Goal: Task Accomplishment & Management: Use online tool/utility

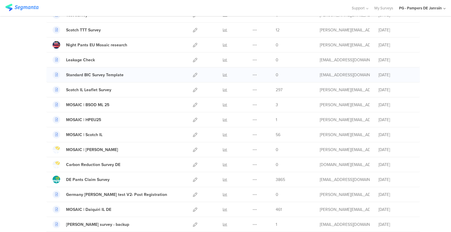
scroll to position [147, 0]
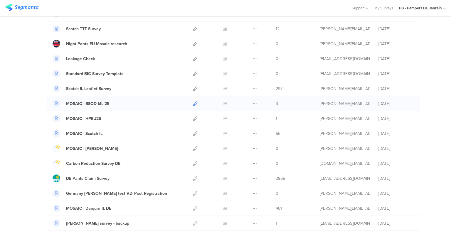
click at [193, 104] on icon at bounding box center [195, 104] width 4 height 4
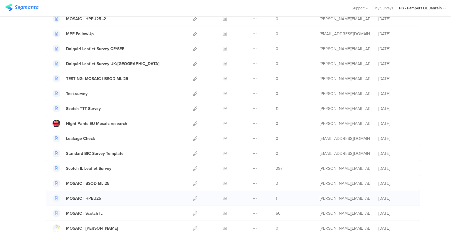
scroll to position [59, 0]
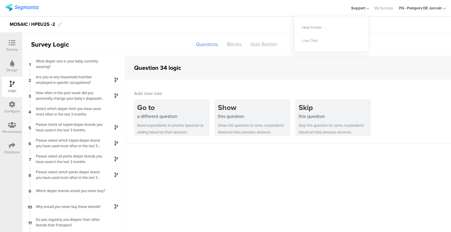
scroll to position [431, 0]
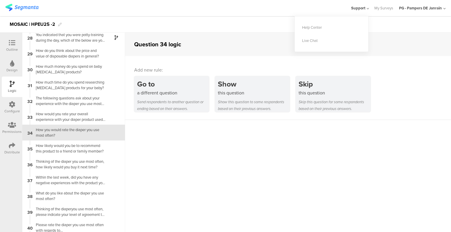
click at [15, 105] on div "Configure" at bounding box center [12, 107] width 21 height 21
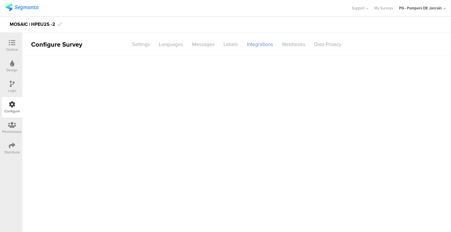
click at [17, 90] on div "Logic" at bounding box center [12, 87] width 21 height 21
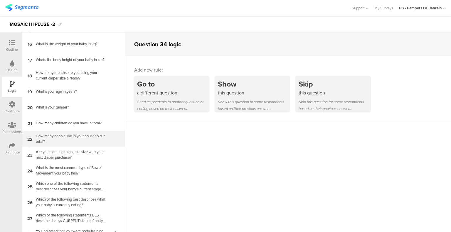
scroll to position [235, 0]
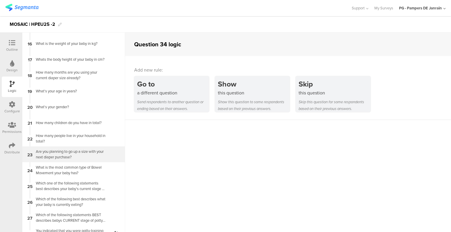
click at [59, 155] on div "Are you planning to go up a size with your next diaper purchase?" at bounding box center [68, 154] width 73 height 11
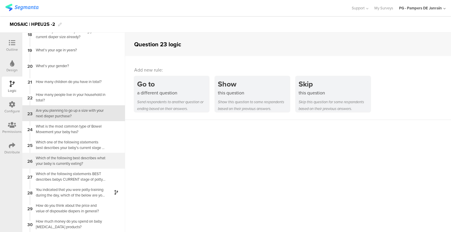
scroll to position [286, 0]
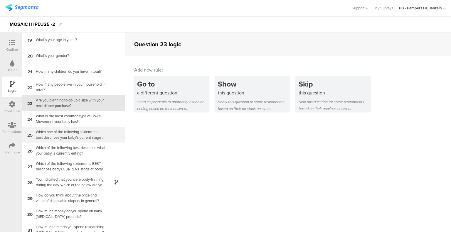
drag, startPoint x: 43, startPoint y: 121, endPoint x: 48, endPoint y: 129, distance: 9.2
click at [48, 129] on div "Which one of the following statements best describes your baby's current stage …" at bounding box center [68, 134] width 73 height 11
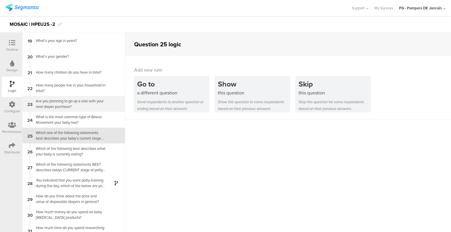
scroll to position [289, 0]
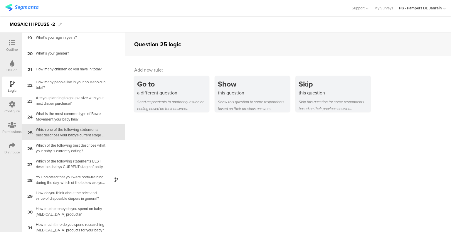
click at [57, 132] on div "Which one of the following statements best describes your baby's current stage …" at bounding box center [68, 132] width 73 height 11
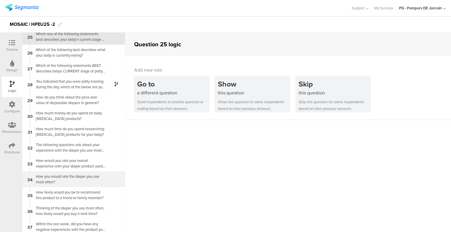
scroll to position [406, 0]
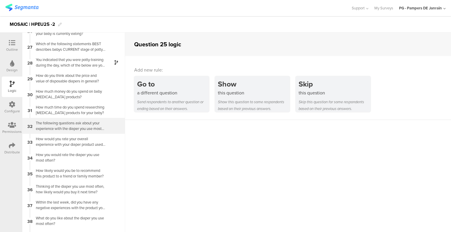
click at [91, 130] on div "The following questions ask about your experience with the diaper you use most …" at bounding box center [68, 125] width 73 height 11
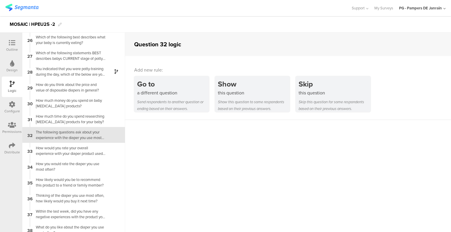
scroll to position [399, 0]
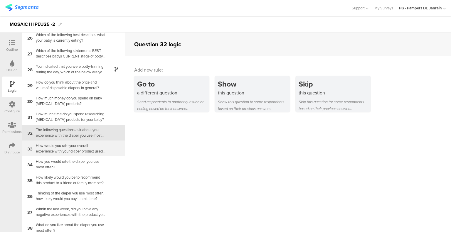
click at [85, 151] on div "How would you rate your overall experience with your diaper product used most o…" at bounding box center [68, 148] width 73 height 11
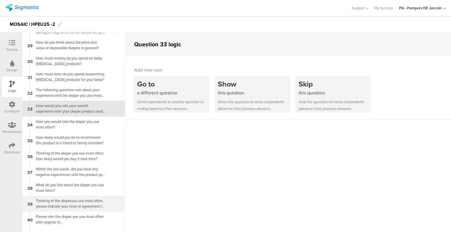
scroll to position [474, 0]
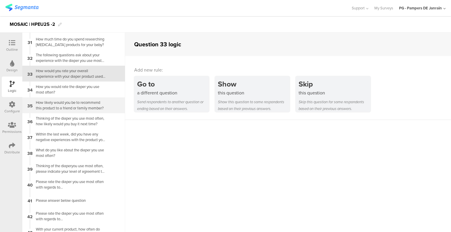
click at [86, 107] on div "How likely would you be to recommend this product to a friend or family member?" at bounding box center [68, 105] width 73 height 11
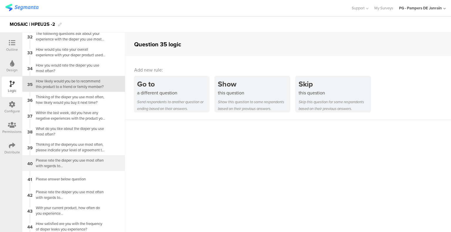
scroll to position [506, 0]
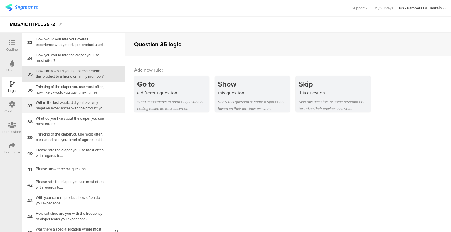
click at [69, 102] on div "Within the last week, did you have any negative experiences with the product yo…" at bounding box center [68, 105] width 73 height 11
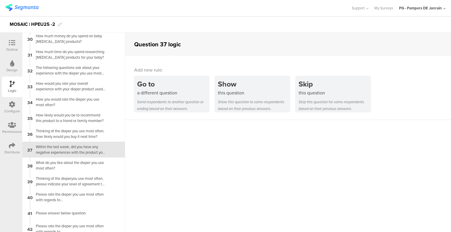
scroll to position [479, 0]
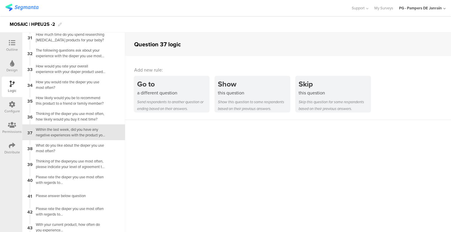
click at [13, 43] on icon at bounding box center [12, 43] width 6 height 6
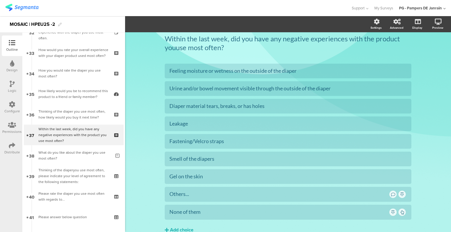
scroll to position [674, 0]
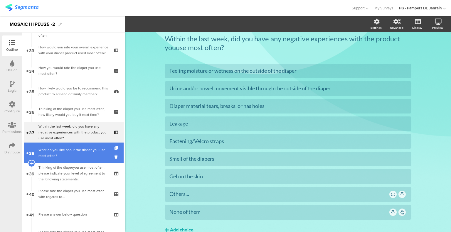
click at [87, 150] on div "What do you like about the diaper you use most often?" at bounding box center [74, 153] width 73 height 12
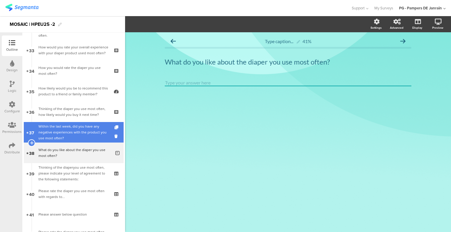
click at [59, 132] on div "Within the last week, did you have any negative experiences with the product yo…" at bounding box center [73, 133] width 70 height 18
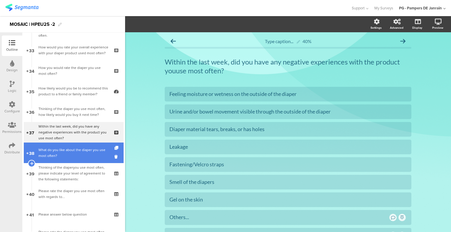
click at [64, 151] on div "What do you like about the diaper you use most often?" at bounding box center [74, 153] width 73 height 12
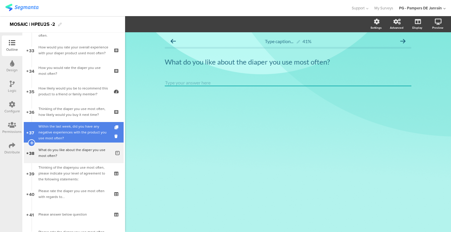
click at [63, 137] on div "Within the last week, did you have any negative experiences with the product yo…" at bounding box center [73, 133] width 70 height 18
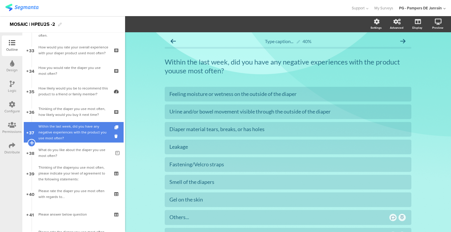
click at [31, 143] on icon at bounding box center [32, 142] width 4 height 5
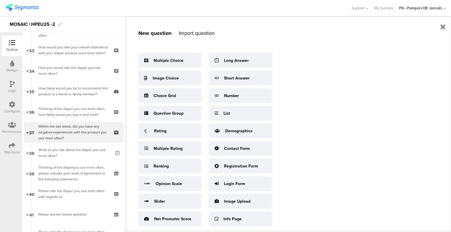
click at [196, 32] on div "Import question" at bounding box center [197, 33] width 36 height 8
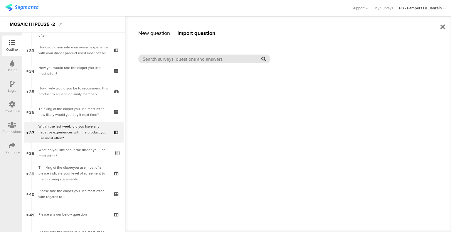
click at [182, 60] on input "text" at bounding box center [202, 59] width 119 height 7
drag, startPoint x: 197, startPoint y: 59, endPoint x: 156, endPoint y: 60, distance: 41.7
click at [156, 60] on input "What do you not like" at bounding box center [202, 59] width 119 height 7
type input "W"
drag, startPoint x: 167, startPoint y: 56, endPoint x: 132, endPoint y: 55, distance: 35.2
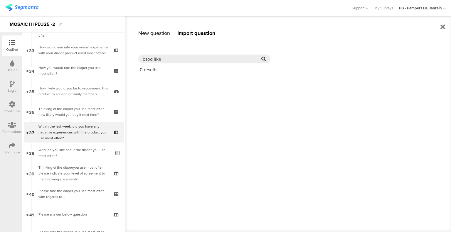
click at [131, 56] on div "New question Import question Multiple Choice Image Choice Choice Grid Question …" at bounding box center [288, 124] width 326 height 216
drag, startPoint x: 147, startPoint y: 59, endPoint x: 135, endPoint y: 59, distance: 11.7
click at [136, 59] on div "New question Import question Multiple Choice Image Choice Choice Grid Question …" at bounding box center [288, 124] width 326 height 216
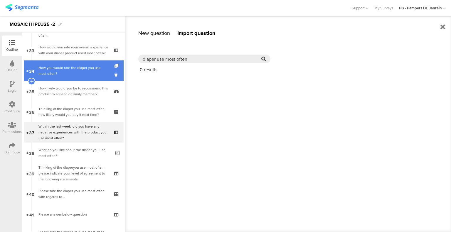
drag, startPoint x: 201, startPoint y: 60, endPoint x: 72, endPoint y: 68, distance: 129.4
click at [63, 66] on sg-editor-questions-list "New question Import question Multiple Choice Image Choice Choice Grid Question …" at bounding box center [73, 133] width 103 height 200
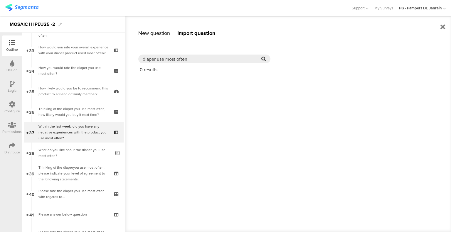
click at [239, 99] on div "Multiple Choice Image Choice Choice Grid Question Group Rating Multiple Rating …" at bounding box center [294, 134] width 313 height 169
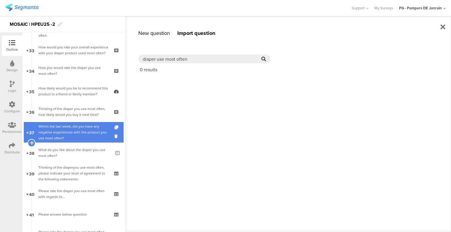
click at [32, 144] on icon at bounding box center [32, 142] width 4 height 5
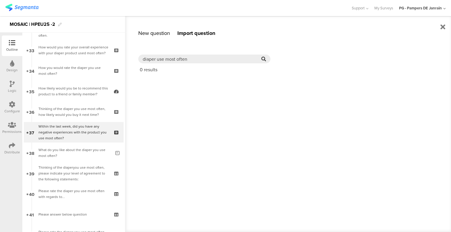
drag, startPoint x: 193, startPoint y: 58, endPoint x: 120, endPoint y: 55, distance: 73.1
click at [120, 55] on sg-editor-questions-list "New question Import question Multiple Choice Image Choice Choice Grid Question …" at bounding box center [73, 133] width 103 height 200
paste input "What do you not like about the product you use most often?"
click at [175, 57] on input "What do you not like about the product you use most often?" at bounding box center [198, 59] width 110 height 7
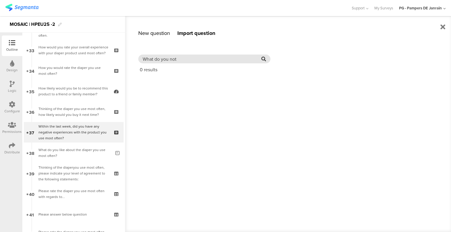
scroll to position [0, 0]
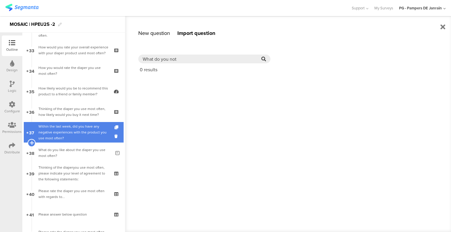
click at [31, 141] on icon at bounding box center [32, 142] width 4 height 5
click at [69, 131] on div "Within the last week, did you have any negative experiences with the product yo…" at bounding box center [73, 133] width 70 height 18
click at [31, 143] on icon at bounding box center [32, 142] width 4 height 5
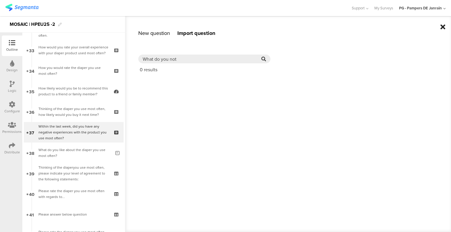
type input "What do you not"
click at [443, 28] on icon at bounding box center [442, 26] width 5 height 7
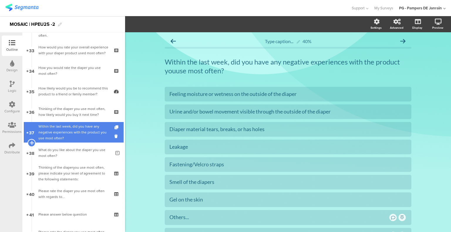
click at [32, 141] on icon at bounding box center [32, 142] width 4 height 5
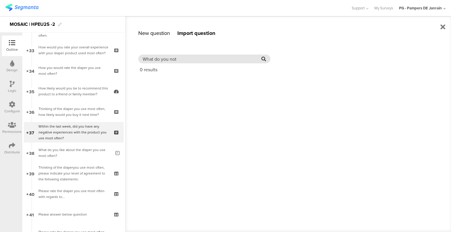
click at [162, 56] on input "What do you not" at bounding box center [202, 59] width 119 height 7
drag, startPoint x: 181, startPoint y: 58, endPoint x: 126, endPoint y: 54, distance: 55.0
click at [126, 54] on div "New question Import question Multiple Choice Image Choice Choice Grid Question …" at bounding box center [288, 124] width 326 height 216
click at [153, 30] on div "New question" at bounding box center [154, 33] width 32 height 8
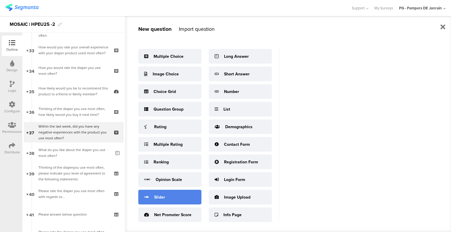
scroll to position [8, 0]
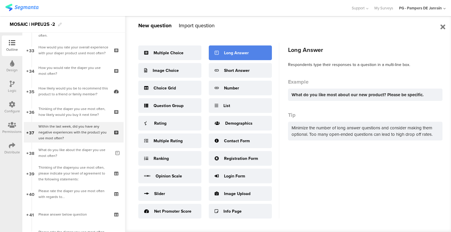
click at [217, 53] on icon at bounding box center [217, 53] width 4 height 6
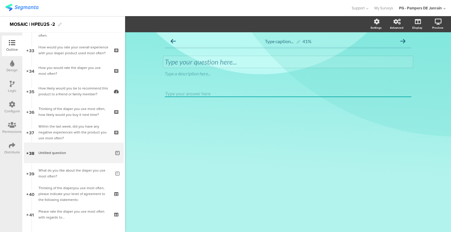
click at [235, 60] on div "Type your question here..." at bounding box center [288, 62] width 250 height 12
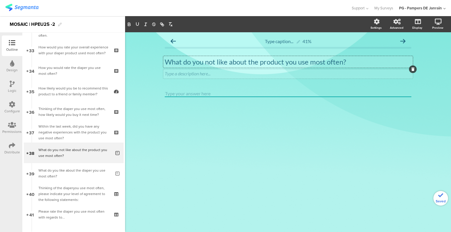
click at [413, 70] on icon at bounding box center [412, 70] width 3 height 4
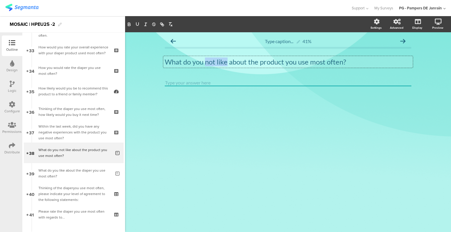
drag, startPoint x: 205, startPoint y: 63, endPoint x: 227, endPoint y: 61, distance: 21.2
click at [227, 61] on div "What do you not like about the product you use most often? What do you not like…" at bounding box center [288, 62] width 250 height 12
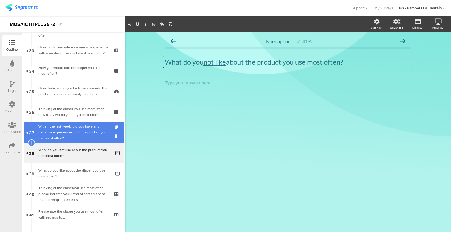
click at [95, 134] on div "Within the last week, did you have any negative experiences with the product yo…" at bounding box center [73, 133] width 70 height 18
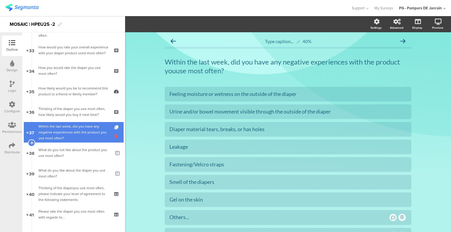
click at [114, 136] on icon at bounding box center [116, 137] width 5 height 6
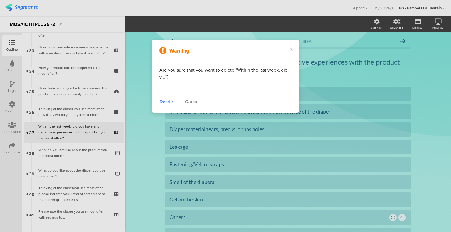
click at [164, 102] on div "Delete" at bounding box center [166, 101] width 14 height 7
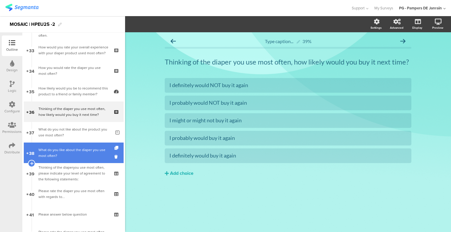
click at [67, 153] on div "What do you like about the diaper you use most often?" at bounding box center [74, 153] width 73 height 12
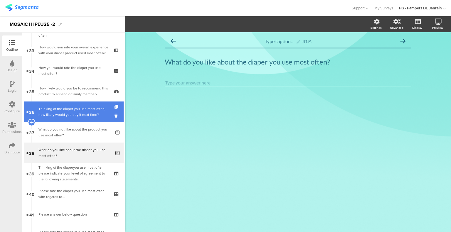
click at [59, 119] on link "36 Thinking of the diaper you use most often, how likely would you buy it next …" at bounding box center [74, 112] width 100 height 21
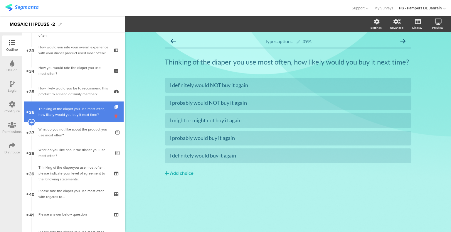
click at [114, 115] on icon at bounding box center [116, 116] width 5 height 6
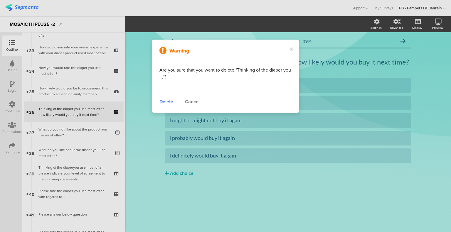
click at [166, 102] on div "Delete" at bounding box center [166, 101] width 14 height 7
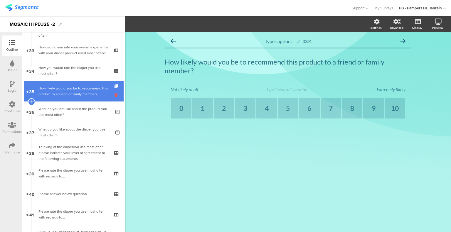
click at [114, 95] on icon at bounding box center [116, 95] width 5 height 6
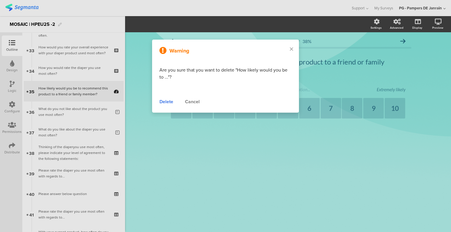
click at [187, 100] on div "Cancel" at bounding box center [192, 101] width 15 height 7
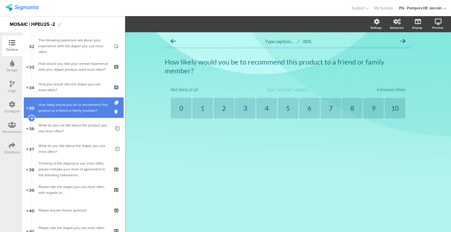
scroll to position [644, 0]
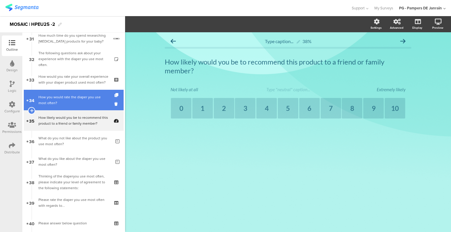
click at [71, 103] on div "How you would rate the diaper you use most often?" at bounding box center [73, 100] width 70 height 12
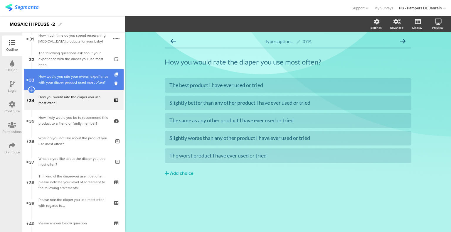
click at [73, 83] on div "How would you rate your overall experience with your diaper product used most o…" at bounding box center [73, 80] width 70 height 12
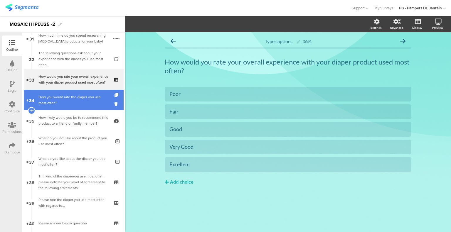
click at [69, 98] on div "How you would rate the diaper you use most often?" at bounding box center [73, 100] width 70 height 12
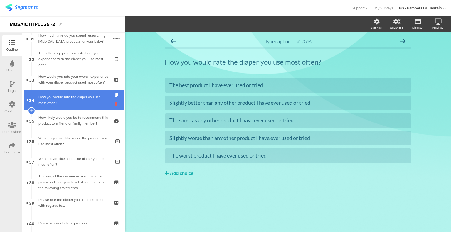
click at [114, 105] on icon at bounding box center [116, 104] width 5 height 6
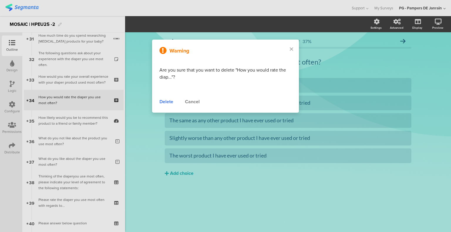
click at [166, 99] on div "Delete" at bounding box center [166, 101] width 14 height 7
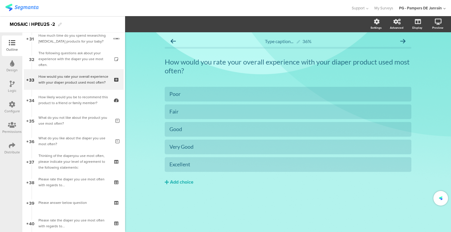
click at [83, 100] on div "How likely would you be to recommend this product to a friend or family member?" at bounding box center [73, 100] width 70 height 12
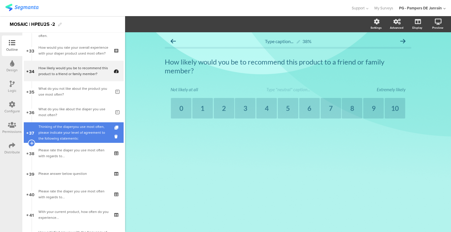
scroll to position [674, 0]
click at [73, 130] on div "Thinking of the diaperyou use most often, please indicate your level of agreeme…" at bounding box center [73, 133] width 70 height 18
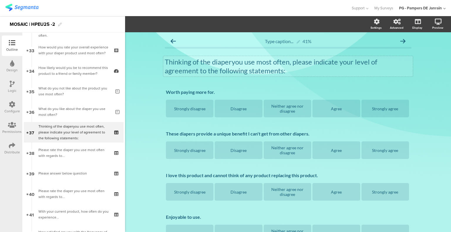
click at [230, 62] on p "Thinking of the diaperyou use most often, please indicate your level of agreeme…" at bounding box center [288, 67] width 247 height 18
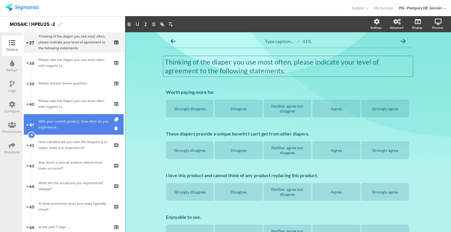
scroll to position [732, 0]
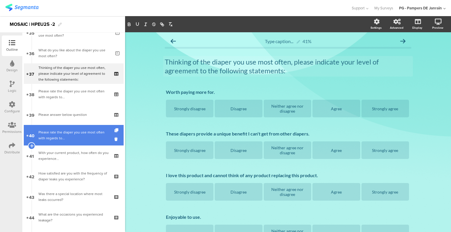
click at [74, 139] on div "Please rate the diaper you use most often with regards to..." at bounding box center [73, 135] width 70 height 12
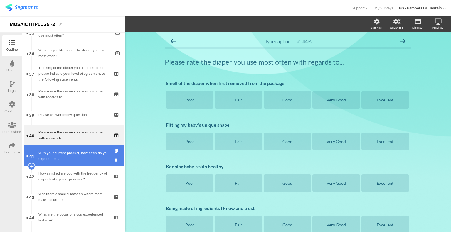
click at [65, 159] on div "With your current product, how often do you experience..." at bounding box center [73, 156] width 70 height 12
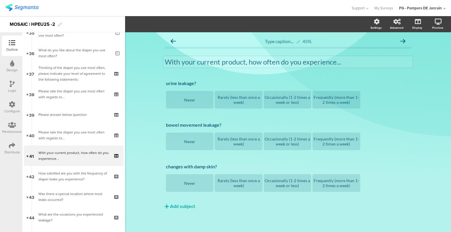
click at [238, 62] on p "With your current product, how often do you experience..." at bounding box center [288, 62] width 247 height 9
click at [235, 63] on p "With your current product, how often do you experience..." at bounding box center [288, 62] width 247 height 9
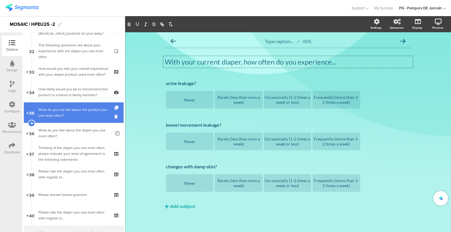
scroll to position [644, 0]
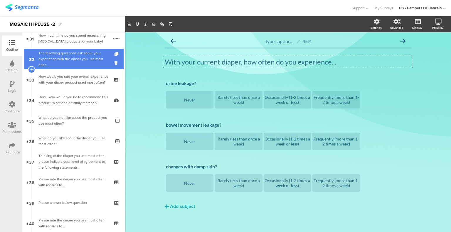
click at [58, 61] on div "The following questions ask about your experience with the diaper you use most …" at bounding box center [73, 59] width 70 height 18
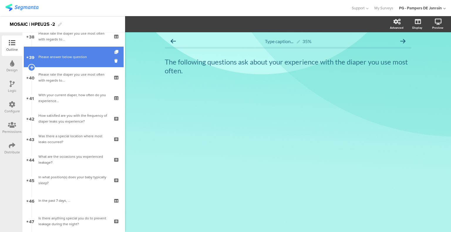
scroll to position [791, 0]
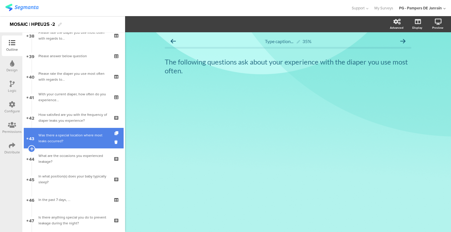
click at [54, 141] on div "Was there a special location where most leaks occurred?" at bounding box center [73, 138] width 70 height 12
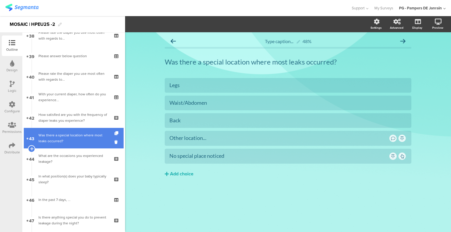
click at [77, 139] on div "Was there a special location where most leaks occurred?" at bounding box center [73, 138] width 70 height 12
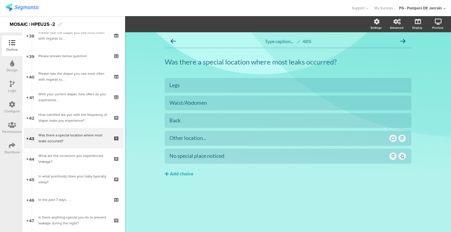
click at [8, 85] on div "Logic" at bounding box center [12, 87] width 21 height 21
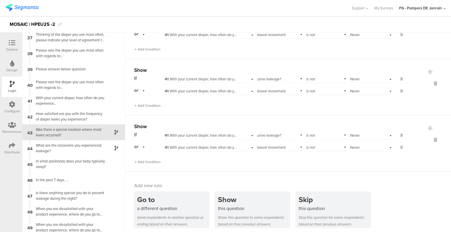
scroll to position [449, 0]
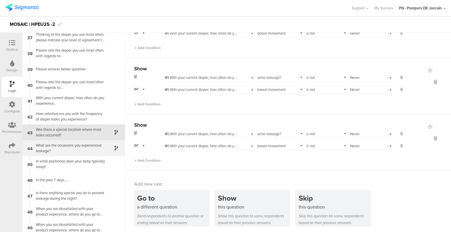
click at [67, 144] on div "What are the occasions you experienced leakage?" at bounding box center [68, 148] width 73 height 11
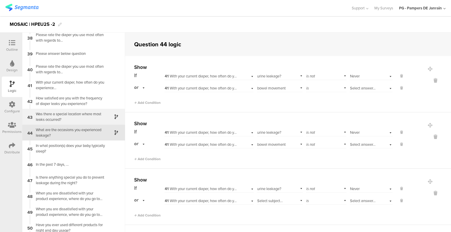
click at [81, 118] on div "Was there a special location where most leaks occurred?" at bounding box center [68, 116] width 73 height 11
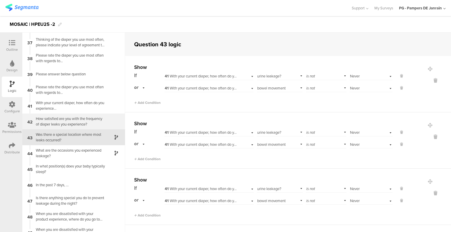
scroll to position [574, 0]
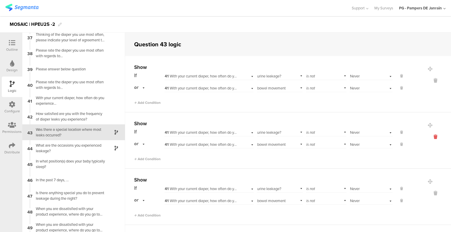
click at [429, 136] on icon at bounding box center [435, 137] width 14 height 7
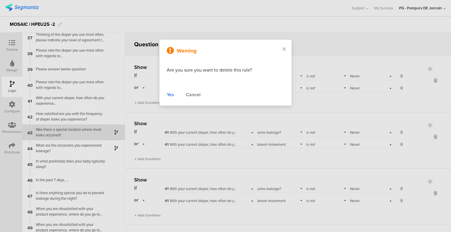
click at [167, 92] on div "Yes" at bounding box center [170, 94] width 7 height 7
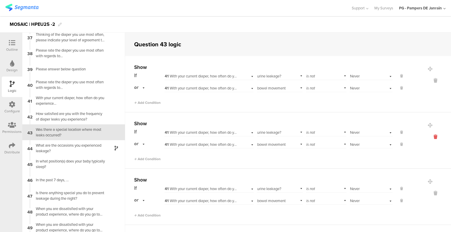
click at [428, 137] on icon at bounding box center [435, 137] width 14 height 7
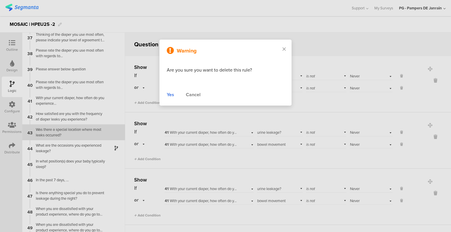
click at [170, 95] on div "Yes" at bounding box center [170, 94] width 7 height 7
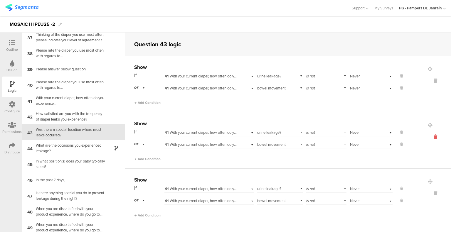
click at [428, 137] on icon at bounding box center [435, 137] width 14 height 7
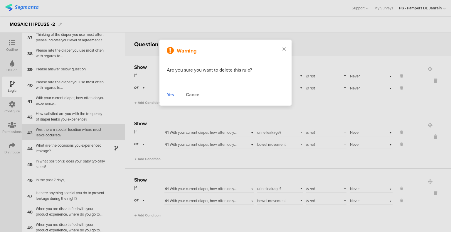
click at [171, 95] on div "Yes" at bounding box center [170, 94] width 7 height 7
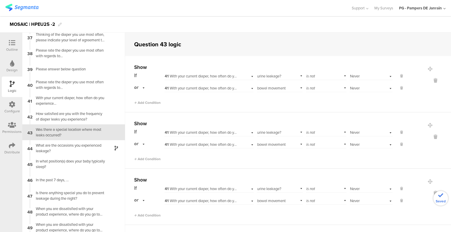
scroll to position [176, 0]
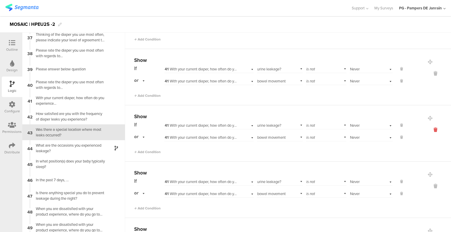
click at [428, 129] on icon at bounding box center [435, 130] width 14 height 7
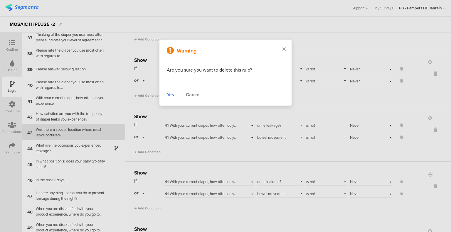
click at [173, 95] on div "Yes" at bounding box center [170, 94] width 7 height 7
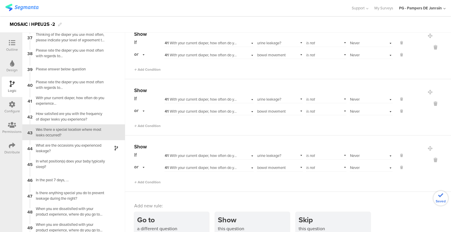
scroll to position [225, 0]
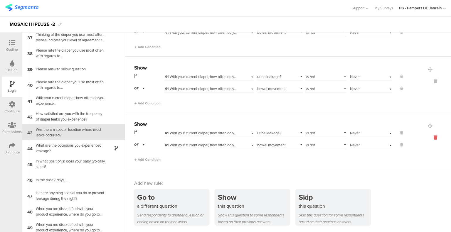
click at [428, 134] on icon at bounding box center [435, 137] width 14 height 7
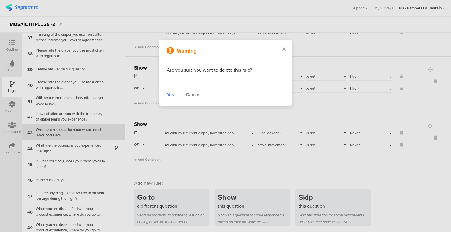
click at [164, 97] on div "Warning Are you sure you want to delete this rule? Yes Cancel" at bounding box center [225, 73] width 132 height 66
click at [165, 95] on div "Warning Are you sure you want to delete this rule? Yes Cancel" at bounding box center [225, 73] width 132 height 66
click at [177, 95] on div "Yes Cancel" at bounding box center [225, 94] width 117 height 7
click at [174, 97] on div "Yes Cancel" at bounding box center [225, 94] width 117 height 7
click at [173, 97] on div "Yes" at bounding box center [170, 94] width 7 height 7
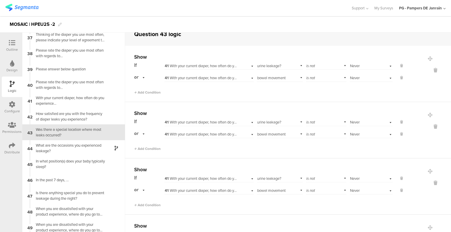
scroll to position [0, 0]
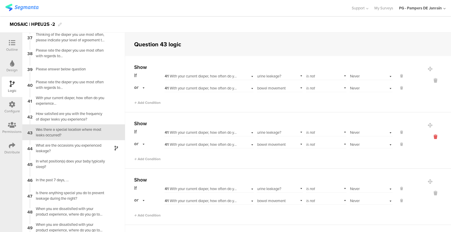
click at [428, 139] on icon at bounding box center [435, 137] width 14 height 7
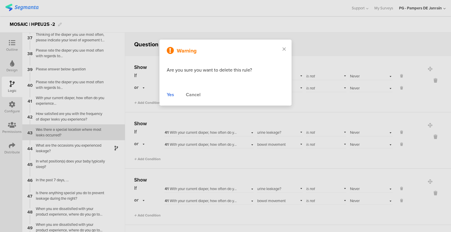
click at [169, 92] on div "Yes" at bounding box center [170, 94] width 7 height 7
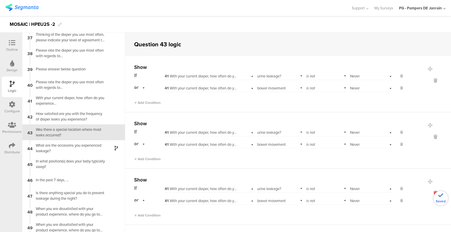
click at [428, 194] on icon at bounding box center [435, 193] width 14 height 7
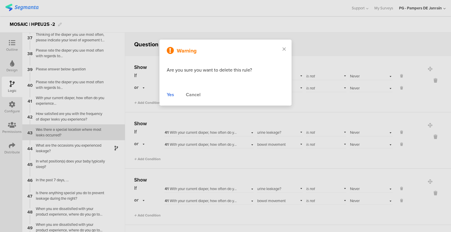
click at [173, 95] on div "Yes" at bounding box center [170, 94] width 7 height 7
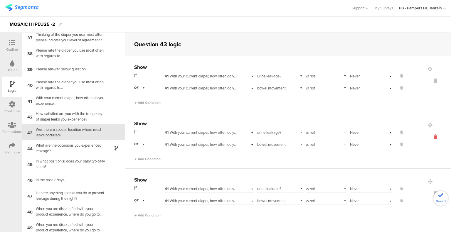
click at [430, 139] on icon at bounding box center [435, 137] width 14 height 7
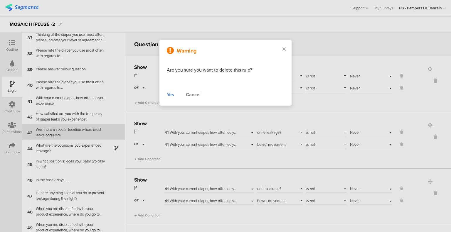
click at [172, 96] on div "Yes" at bounding box center [170, 94] width 7 height 7
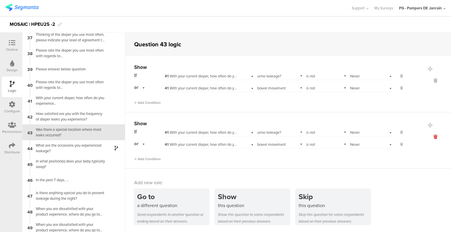
click at [428, 138] on icon at bounding box center [435, 137] width 14 height 7
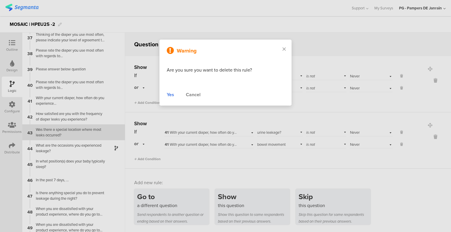
click at [168, 94] on div "Yes" at bounding box center [170, 94] width 7 height 7
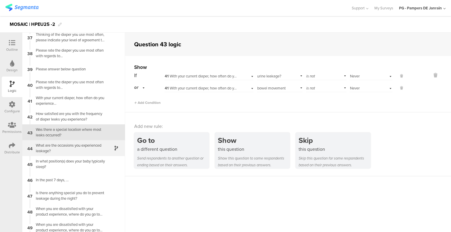
click at [57, 148] on div "What are the occasions you experienced leakage?" at bounding box center [68, 148] width 73 height 11
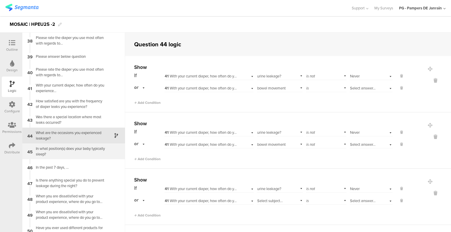
scroll to position [589, 0]
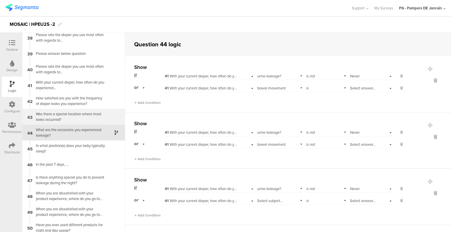
click at [63, 115] on div "Was there a special location where most leaks occurred?" at bounding box center [68, 116] width 73 height 11
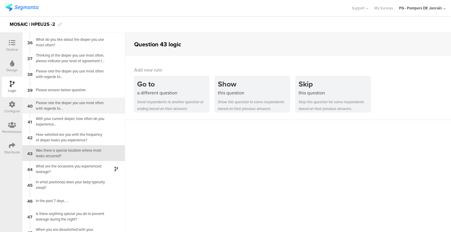
scroll to position [574, 0]
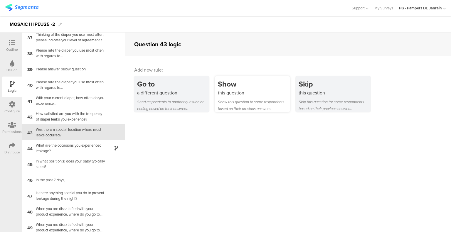
click at [252, 103] on div "Show this question to some respondents based on their previous answers." at bounding box center [254, 106] width 72 height 14
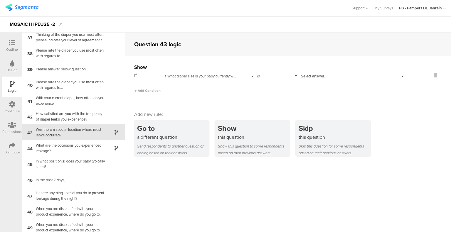
click at [217, 77] on span "1 What diaper size is your baby currently wearing?" at bounding box center [205, 76] width 81 height 6
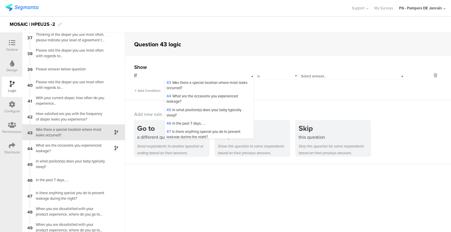
scroll to position [503, 0]
click at [186, 77] on span "41 With your current diaper, how often do you experience..." at bounding box center [202, 72] width 73 height 11
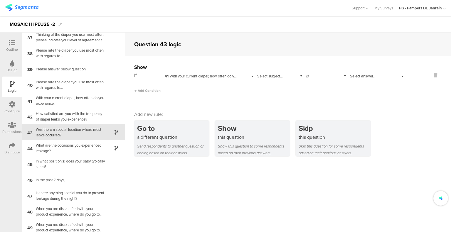
click at [271, 75] on span "Select subject..." at bounding box center [270, 76] width 26 height 6
click at [272, 83] on span "urine leakage?" at bounding box center [271, 84] width 24 height 6
click at [320, 77] on div "is" at bounding box center [326, 75] width 41 height 9
click at [319, 93] on div "is not" at bounding box center [326, 92] width 40 height 8
click at [361, 74] on span "Select answer..." at bounding box center [363, 76] width 26 height 6
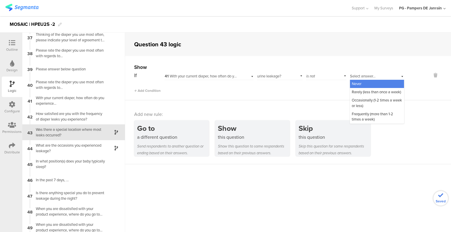
click at [362, 82] on div "Never" at bounding box center [377, 84] width 54 height 8
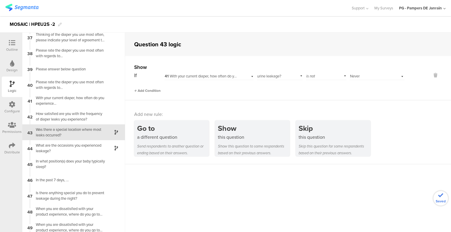
click at [149, 92] on span "Add Condition" at bounding box center [147, 90] width 26 height 5
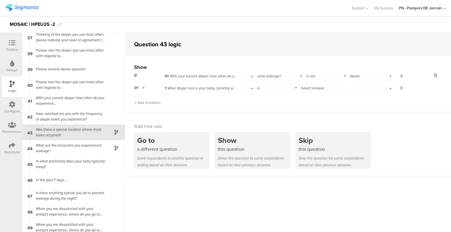
click at [201, 89] on span "1 What diaper size is your baby currently wearing?" at bounding box center [205, 88] width 81 height 6
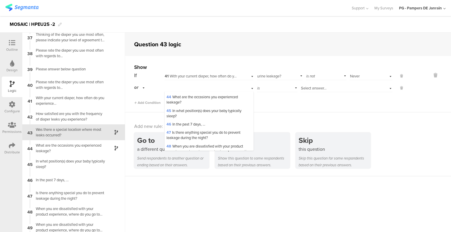
scroll to position [499, 0]
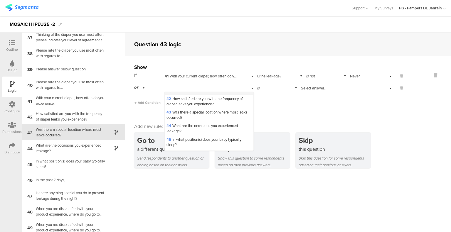
click at [199, 95] on div "41 With your current diaper, how often do you experience..." at bounding box center [209, 88] width 89 height 14
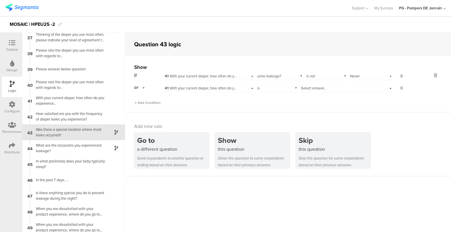
click at [274, 87] on div "is" at bounding box center [277, 87] width 41 height 9
click at [267, 86] on span "Select subject..." at bounding box center [270, 88] width 26 height 6
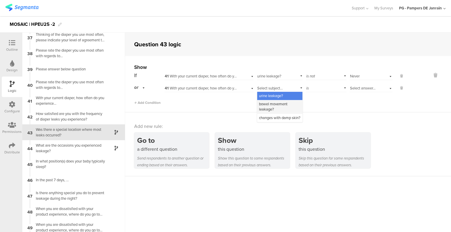
click at [267, 108] on span "bowel movement leakage?" at bounding box center [273, 106] width 28 height 11
click at [313, 89] on div "is" at bounding box center [326, 87] width 41 height 9
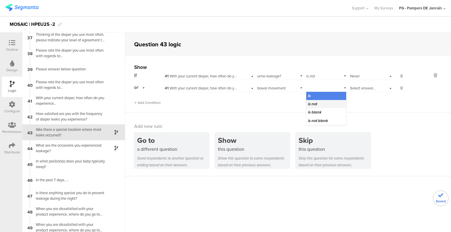
click at [311, 104] on span "is not" at bounding box center [312, 104] width 9 height 6
click at [357, 89] on span "Select answer..." at bounding box center [363, 88] width 26 height 6
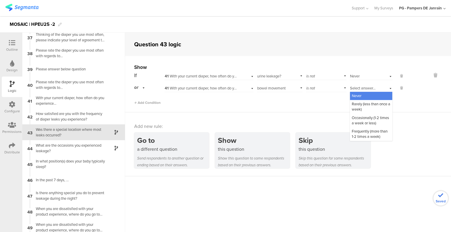
click at [357, 96] on span "Never" at bounding box center [357, 96] width 10 height 6
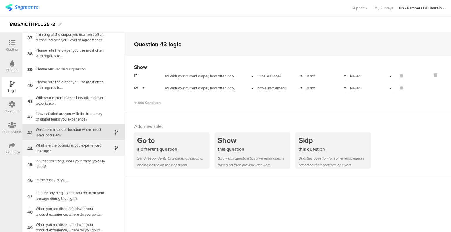
click at [72, 147] on div "What are the occasions you experienced leakage?" at bounding box center [68, 148] width 73 height 11
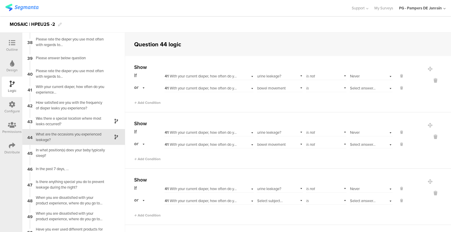
scroll to position [589, 0]
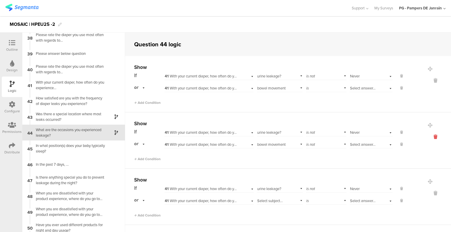
click at [428, 134] on icon at bounding box center [435, 137] width 14 height 7
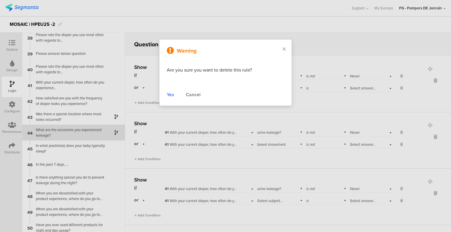
click at [173, 91] on div "Yes" at bounding box center [170, 94] width 7 height 7
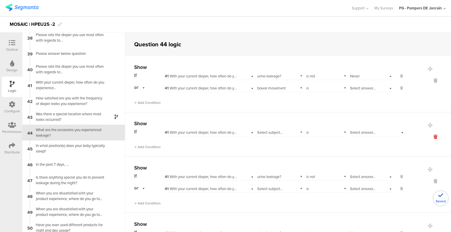
click at [428, 137] on icon at bounding box center [435, 137] width 14 height 7
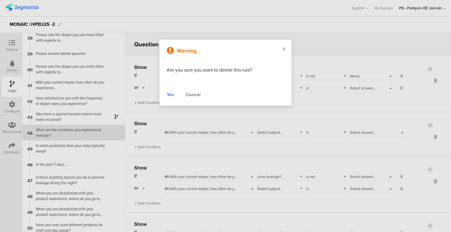
click at [173, 97] on div "Yes" at bounding box center [170, 94] width 7 height 7
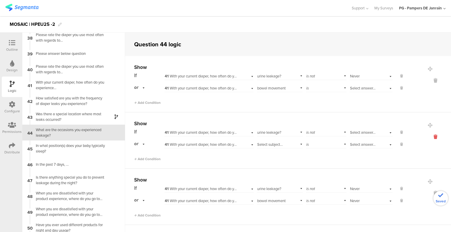
click at [428, 135] on icon at bounding box center [435, 137] width 14 height 7
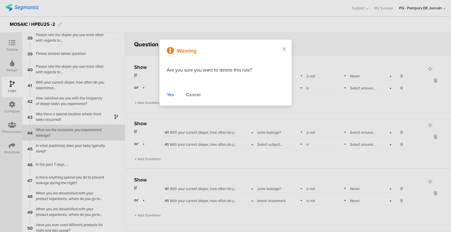
click at [169, 99] on div "Warning Are you sure you want to delete this rule? Yes Cancel" at bounding box center [225, 73] width 132 height 66
click at [174, 96] on div "Yes Cancel" at bounding box center [225, 94] width 117 height 7
click at [163, 95] on div "Warning Are you sure you want to delete this rule? Yes Cancel" at bounding box center [225, 73] width 132 height 66
click at [171, 95] on div "Yes" at bounding box center [170, 94] width 7 height 7
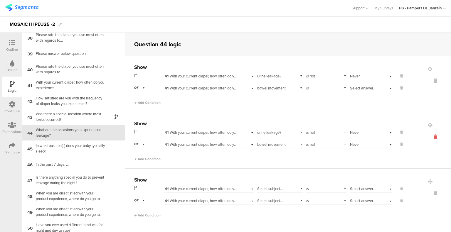
click at [430, 136] on icon at bounding box center [435, 137] width 14 height 7
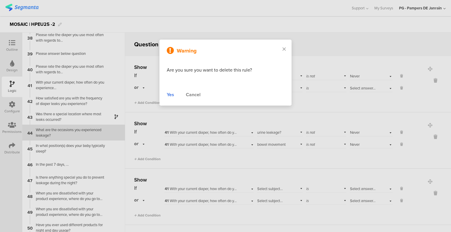
click at [169, 97] on div "Yes" at bounding box center [170, 94] width 7 height 7
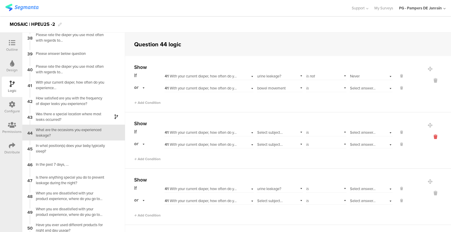
click at [428, 137] on icon at bounding box center [435, 137] width 14 height 7
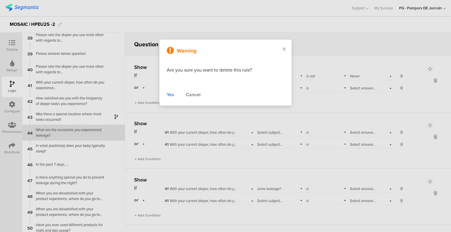
click at [171, 97] on div "Yes" at bounding box center [170, 94] width 7 height 7
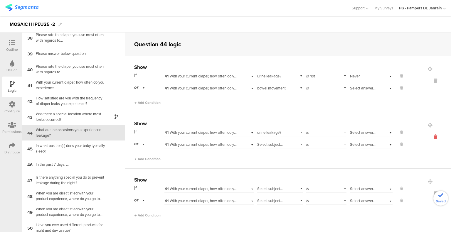
click at [429, 138] on icon at bounding box center [435, 137] width 14 height 7
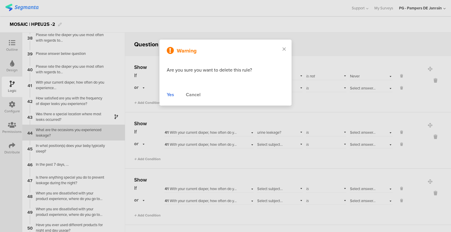
click at [176, 93] on div "Yes Cancel" at bounding box center [225, 94] width 117 height 7
click at [173, 94] on div "Yes" at bounding box center [170, 94] width 7 height 7
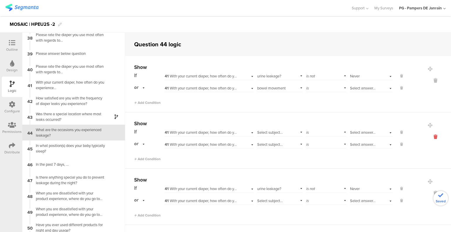
click at [428, 136] on icon at bounding box center [435, 137] width 14 height 7
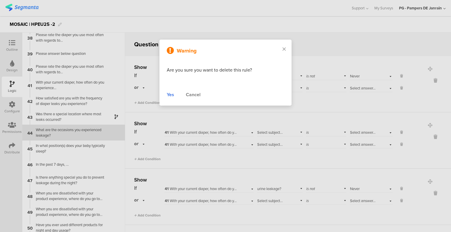
click at [171, 96] on div "Yes" at bounding box center [170, 94] width 7 height 7
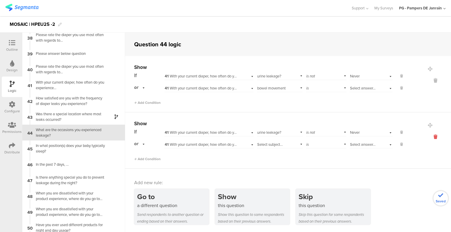
click at [428, 135] on icon at bounding box center [435, 137] width 14 height 7
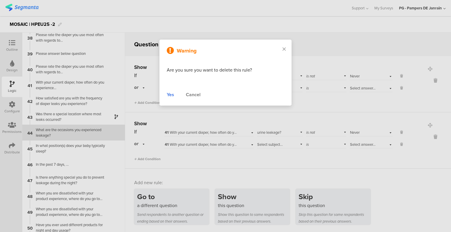
click at [171, 94] on div "Yes" at bounding box center [170, 94] width 7 height 7
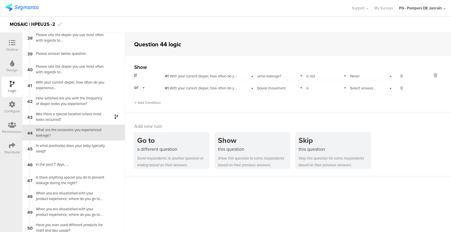
click at [338, 90] on div "is" at bounding box center [326, 87] width 41 height 9
click at [317, 104] on div "is not" at bounding box center [326, 104] width 40 height 8
click at [365, 88] on span "Select answer..." at bounding box center [363, 88] width 26 height 6
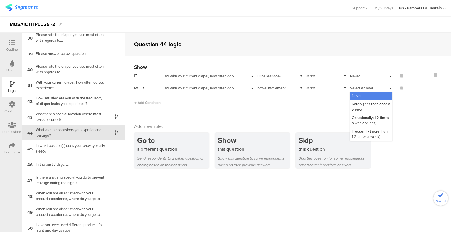
click at [363, 94] on div "Never" at bounding box center [371, 96] width 42 height 8
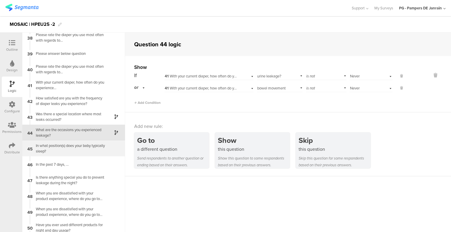
click at [79, 150] on div "In what position(s) does your baby typically sleep?" at bounding box center [68, 148] width 73 height 11
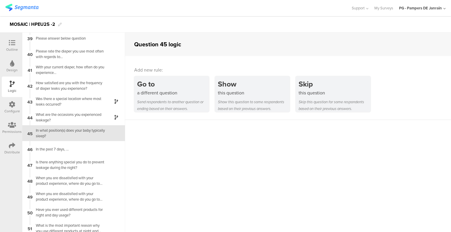
scroll to position [606, 0]
click at [75, 119] on div "What are the occasions you experienced leakage?" at bounding box center [68, 116] width 73 height 11
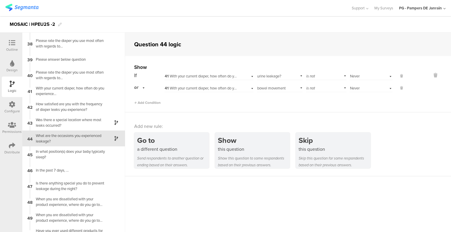
scroll to position [589, 0]
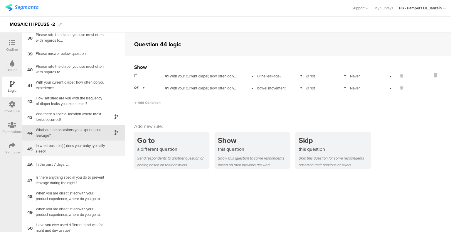
click at [77, 143] on div "In what position(s) does your baby typically sleep?" at bounding box center [68, 148] width 73 height 11
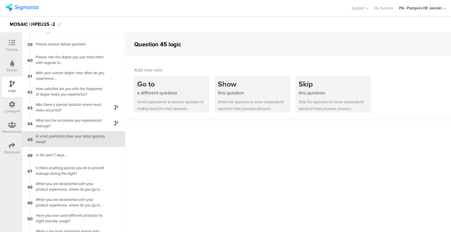
scroll to position [606, 0]
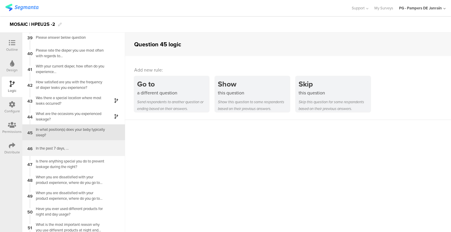
click at [79, 147] on div "In the past 7 days, ..." at bounding box center [68, 149] width 73 height 6
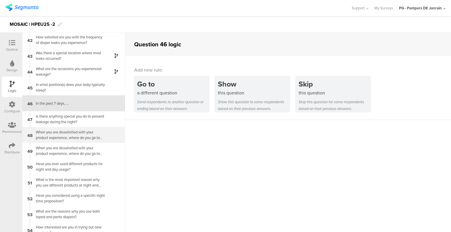
scroll to position [651, 0]
click at [20, 44] on div "Outline" at bounding box center [12, 46] width 21 height 21
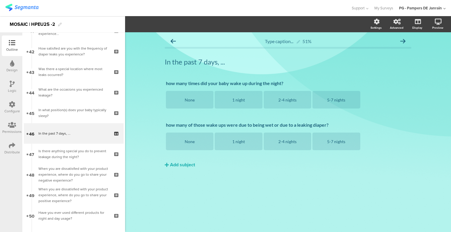
scroll to position [858, 0]
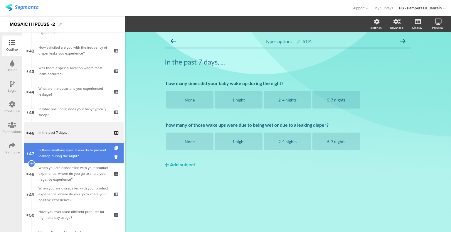
click at [80, 156] on div "Is there anything special you do to prevent leakage during the night?" at bounding box center [73, 153] width 70 height 12
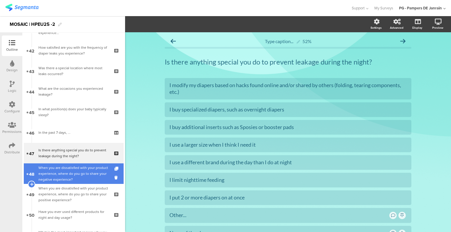
click at [80, 174] on div "When you are dissatisfied with your product experience, where do you go to shar…" at bounding box center [73, 174] width 70 height 18
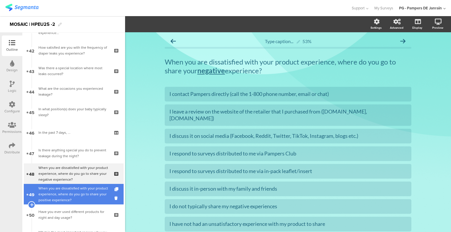
click at [75, 196] on div "When you are dissatisfied with your product experience, where do you go to shar…" at bounding box center [73, 195] width 70 height 18
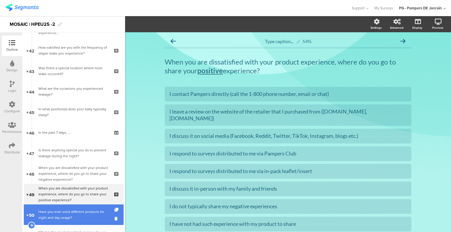
click at [72, 211] on div "Have you ever used different products for night and day usage?" at bounding box center [73, 215] width 70 height 12
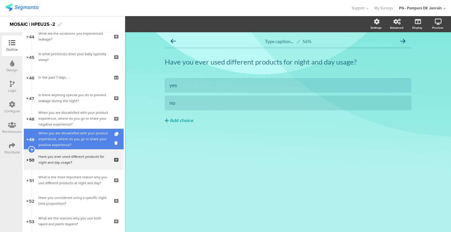
scroll to position [917, 0]
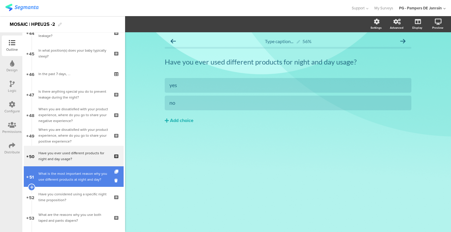
click at [89, 180] on div "What is the most important reason why you use different products at night and d…" at bounding box center [73, 177] width 70 height 12
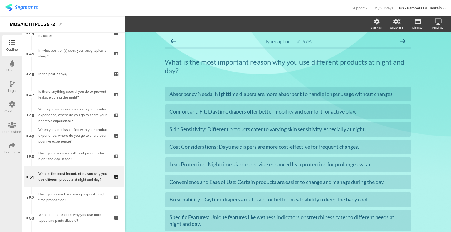
click at [11, 81] on icon at bounding box center [12, 84] width 5 height 6
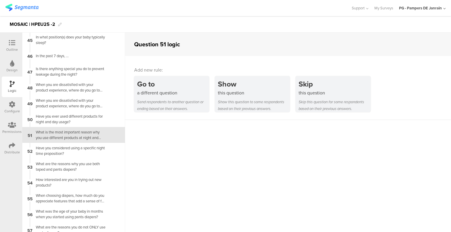
scroll to position [701, 0]
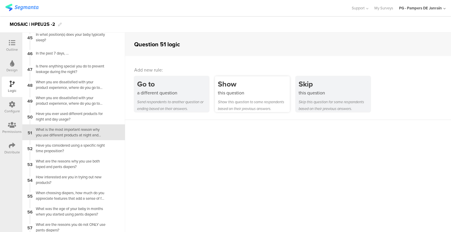
click at [242, 93] on div "this question" at bounding box center [254, 93] width 72 height 7
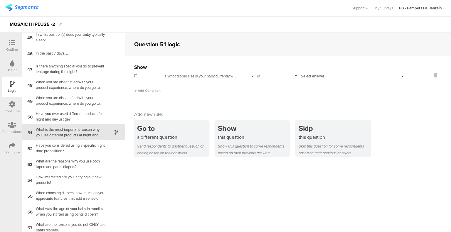
click at [70, 134] on div "What is the most important reason why you use different products at night and d…" at bounding box center [68, 132] width 73 height 11
click at [19, 46] on div "Outline" at bounding box center [12, 46] width 21 height 21
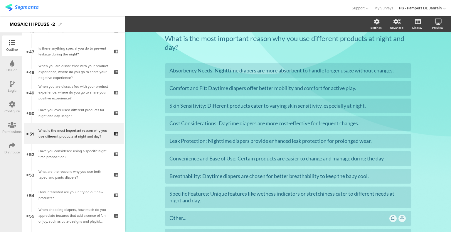
scroll to position [961, 0]
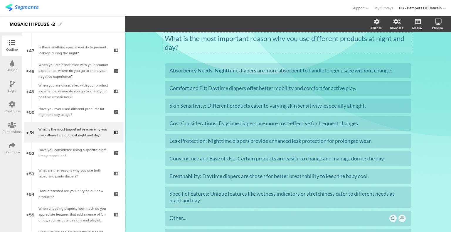
click at [309, 37] on div "Type caption... 57% What is the most important reason why you use different pro…" at bounding box center [288, 147] width 247 height 270
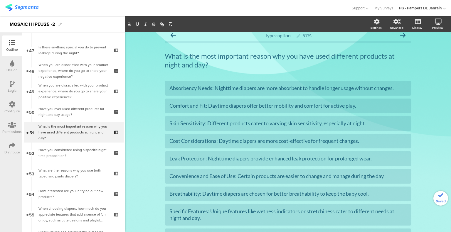
click at [133, 135] on div "Type caption... 57% What is the most important reason why you have used differe…" at bounding box center [288, 164] width 326 height 276
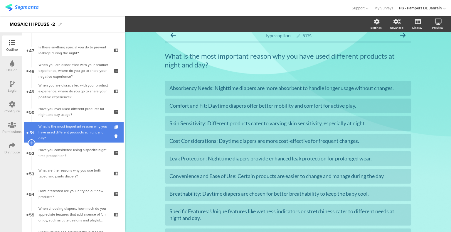
click at [54, 134] on div "What is the most important reason why you have used different products at night…" at bounding box center [73, 133] width 70 height 18
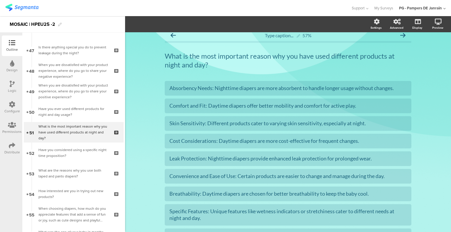
click at [10, 86] on icon at bounding box center [12, 84] width 5 height 6
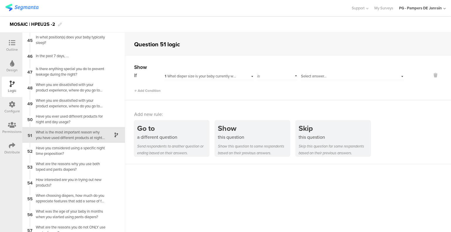
scroll to position [701, 0]
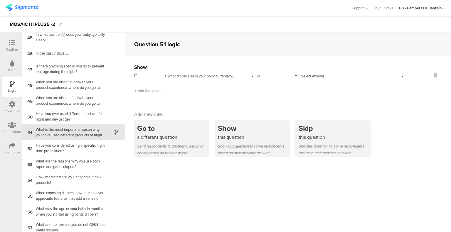
click at [201, 76] on span "1 What diaper size is your baby currently wearing?" at bounding box center [205, 76] width 81 height 6
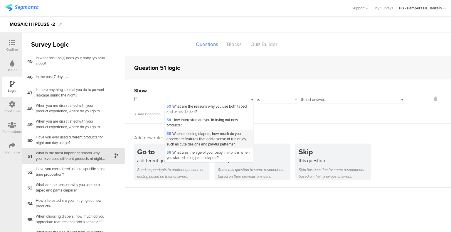
scroll to position [646, 0]
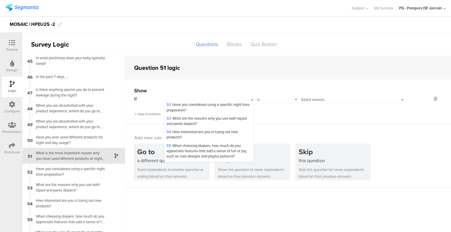
click at [181, 86] on span "50 Have you ever used different products for night and day usage?" at bounding box center [207, 80] width 82 height 11
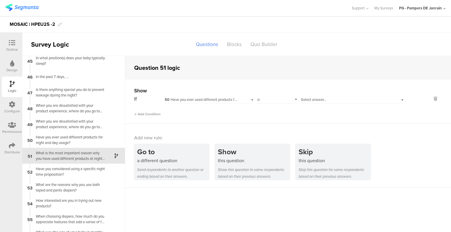
click at [325, 99] on div "Select answer..." at bounding box center [344, 99] width 86 height 5
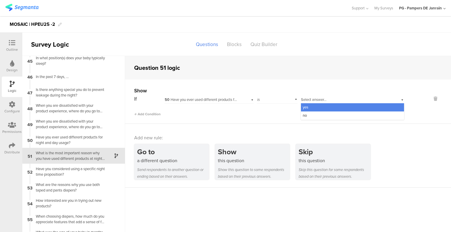
click at [321, 108] on div "yes" at bounding box center [352, 107] width 103 height 8
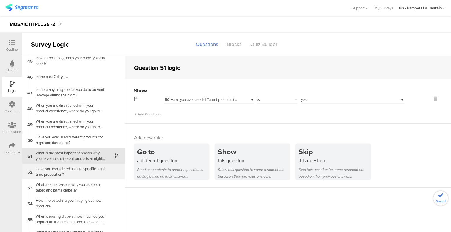
click at [79, 168] on div "Have you considered using a specific night time proposition?" at bounding box center [68, 171] width 73 height 11
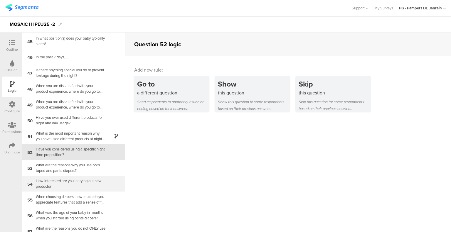
scroll to position [716, 0]
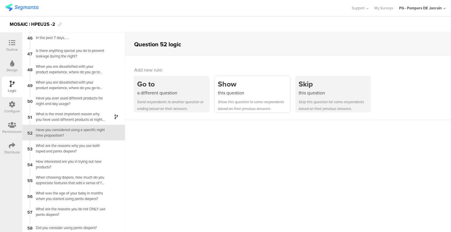
click at [267, 99] on div "Show this question to some respondents based on their previous answers." at bounding box center [254, 106] width 72 height 14
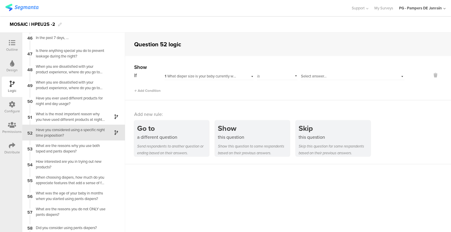
click at [195, 79] on div "1 What diaper size is your baby currently wearing?" at bounding box center [208, 75] width 89 height 9
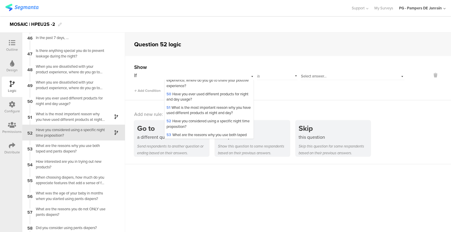
scroll to position [646, 0]
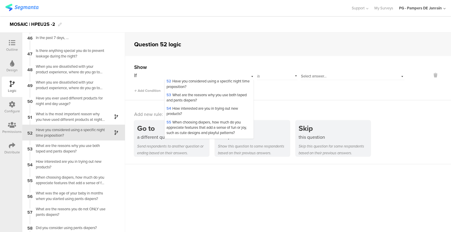
click at [182, 62] on span "50 Have you ever used different products for night and day usage?" at bounding box center [207, 56] width 82 height 11
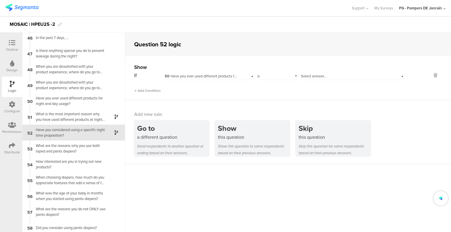
click at [274, 77] on div "is" at bounding box center [277, 75] width 41 height 9
click at [323, 73] on div "Select answer..." at bounding box center [353, 75] width 104 height 9
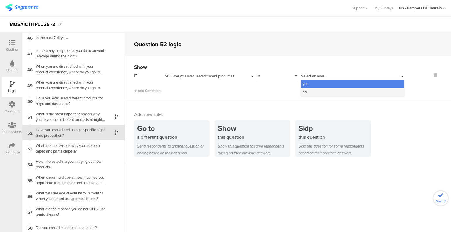
click at [307, 92] on div "no" at bounding box center [352, 92] width 103 height 8
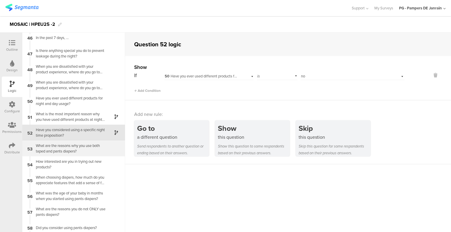
click at [38, 153] on div "What are the reasons why you use both taped and pants diapers?" at bounding box center [68, 148] width 73 height 11
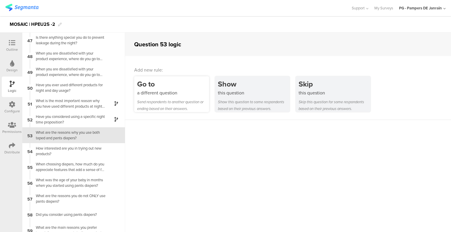
scroll to position [732, 0]
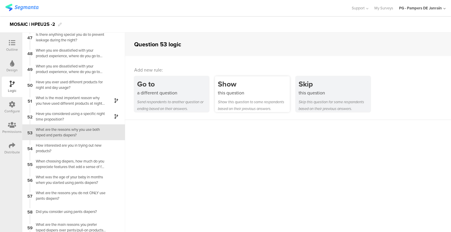
click at [234, 95] on div "this question" at bounding box center [254, 93] width 72 height 7
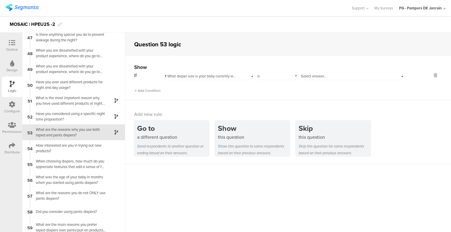
click at [182, 78] on span "1 What diaper size is your baby currently wearing?" at bounding box center [205, 76] width 81 height 6
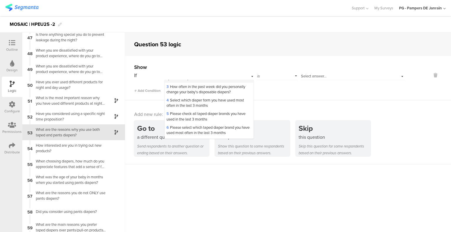
scroll to position [29, 0]
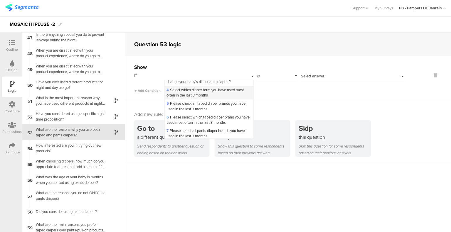
click at [228, 98] on span "4 Select which diaper form you have used most often in the last 3 months" at bounding box center [204, 92] width 77 height 11
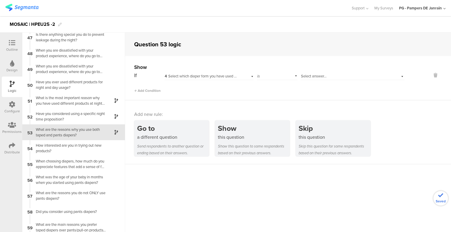
click at [314, 77] on span "Select answer..." at bounding box center [314, 76] width 26 height 6
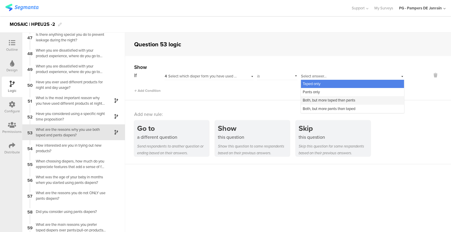
click at [316, 100] on span "Both, but more taped than pants" at bounding box center [329, 100] width 53 height 6
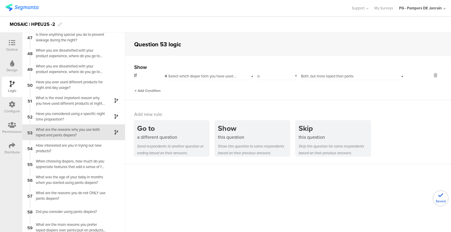
click at [142, 92] on span "Add Condition" at bounding box center [147, 90] width 26 height 5
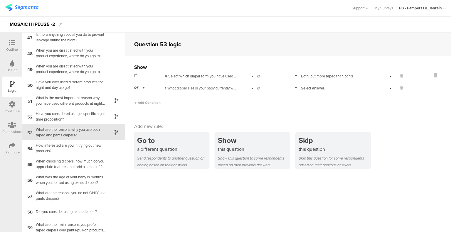
click at [206, 85] on div "1 What diaper size is your baby currently wearing?" at bounding box center [208, 87] width 89 height 9
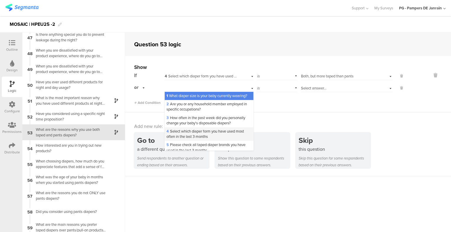
click at [170, 139] on span "4 Select which diaper form you have used most often in the last 3 months" at bounding box center [204, 134] width 77 height 11
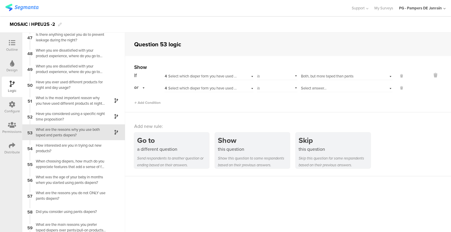
click at [315, 88] on span "Select answer..." at bounding box center [314, 88] width 26 height 6
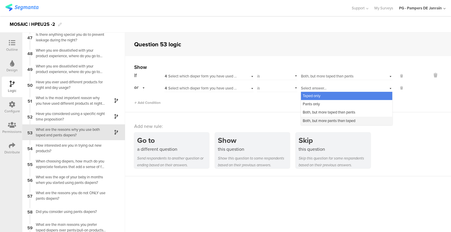
click at [319, 120] on span "Both, but more pants than taped" at bounding box center [329, 121] width 53 height 6
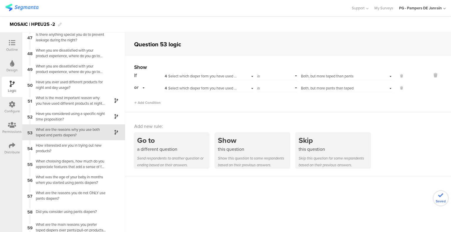
click at [229, 113] on div "Add new rule: Go to a different question Send respondents to another question o…" at bounding box center [288, 144] width 326 height 64
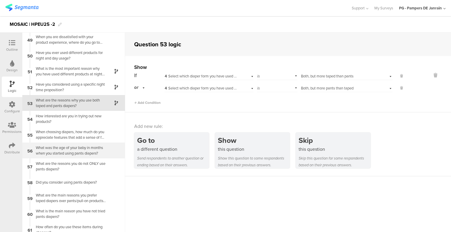
click at [47, 154] on div "What was the age of your baby in months when you started using pants diapers?" at bounding box center [68, 150] width 73 height 11
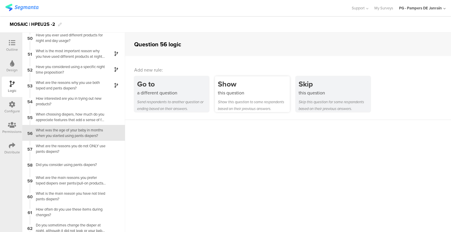
scroll to position [780, 0]
click at [264, 96] on div "this question" at bounding box center [254, 93] width 72 height 7
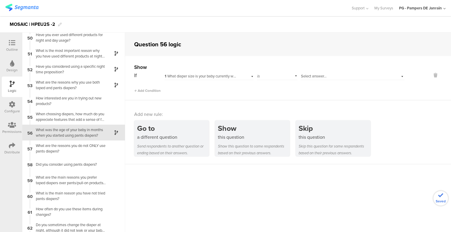
click at [215, 75] on span "1 What diaper size is your baby currently wearing?" at bounding box center [205, 76] width 81 height 6
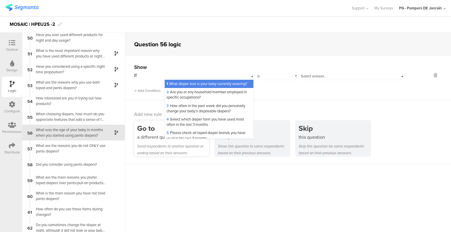
click at [182, 127] on span "4 Select which diaper form you have used most often in the last 3 months" at bounding box center [204, 122] width 77 height 11
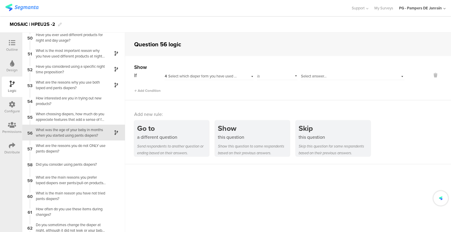
click at [322, 74] on span "Select answer..." at bounding box center [314, 76] width 26 height 6
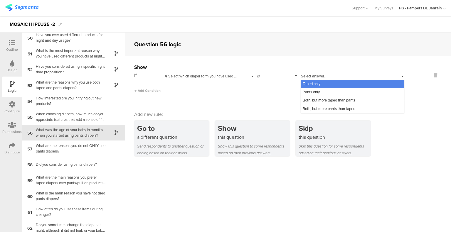
click at [283, 76] on div "is" at bounding box center [277, 75] width 41 height 9
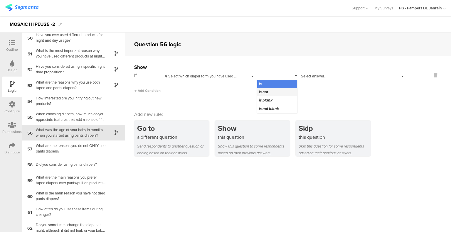
click at [264, 95] on div "is not" at bounding box center [277, 92] width 40 height 8
click at [329, 75] on div "Select answer..." at bounding box center [344, 76] width 86 height 5
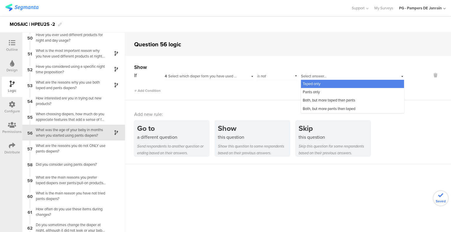
click at [319, 85] on div "Taped only" at bounding box center [352, 84] width 103 height 8
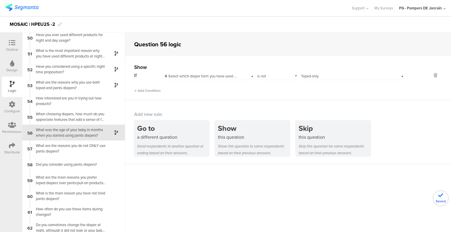
click at [261, 102] on div "Add new rule: Go to a different question Send respondents to another question o…" at bounding box center [288, 132] width 326 height 64
click at [83, 147] on div "What are the reasons you do not ONLY use pants diapers?" at bounding box center [68, 148] width 73 height 11
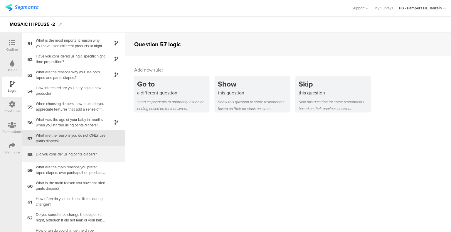
scroll to position [796, 0]
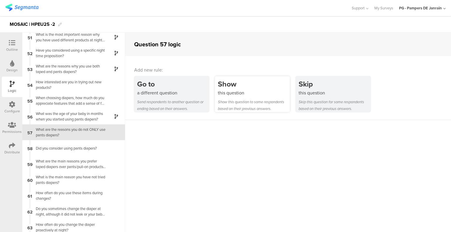
click at [246, 88] on div "Show" at bounding box center [254, 84] width 72 height 11
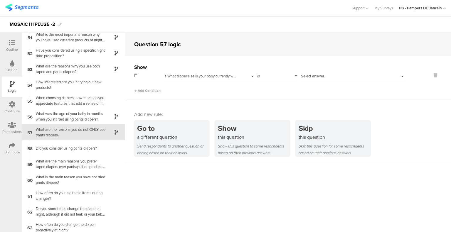
click at [237, 78] on div "1 What diaper size is your baby currently wearing?" at bounding box center [208, 75] width 89 height 9
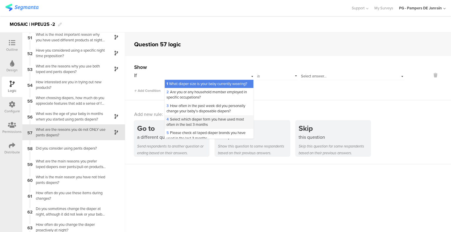
click at [204, 127] on span "4 Select which diaper form you have used most often in the last 3 months" at bounding box center [204, 122] width 77 height 11
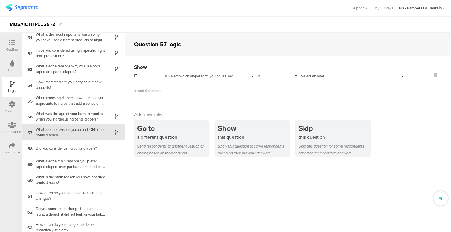
click at [319, 74] on span "Select answer..." at bounding box center [314, 76] width 26 height 6
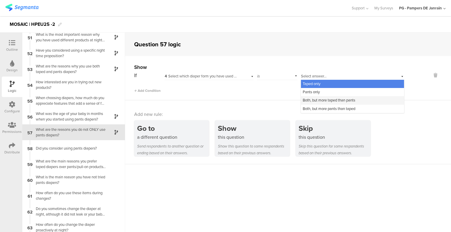
click at [316, 102] on span "Both, but more taped than pants" at bounding box center [329, 100] width 53 height 6
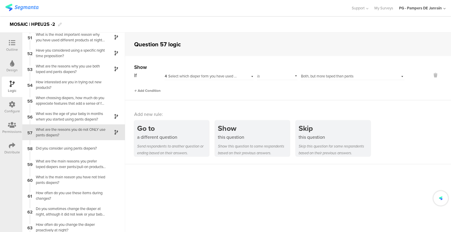
click at [154, 90] on span "Add Condition" at bounding box center [147, 90] width 26 height 5
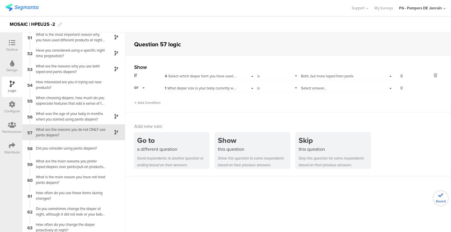
click at [230, 87] on span "1 What diaper size is your baby currently wearing?" at bounding box center [205, 88] width 81 height 6
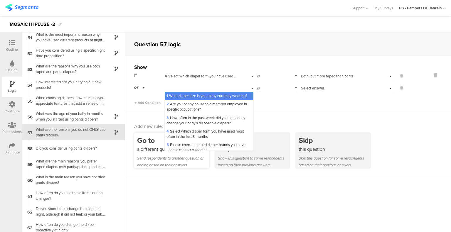
drag, startPoint x: 174, startPoint y: 142, endPoint x: 183, endPoint y: 141, distance: 8.2
click at [174, 139] on span "4 Select which diaper form you have used most often in the last 3 months" at bounding box center [204, 134] width 77 height 11
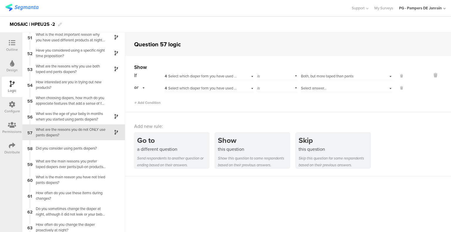
click at [325, 87] on div "Select answer..." at bounding box center [339, 88] width 76 height 5
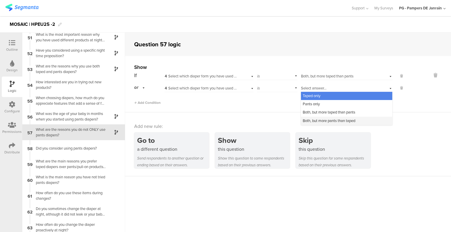
click at [311, 121] on span "Both, but more pants than taped" at bounding box center [329, 121] width 53 height 6
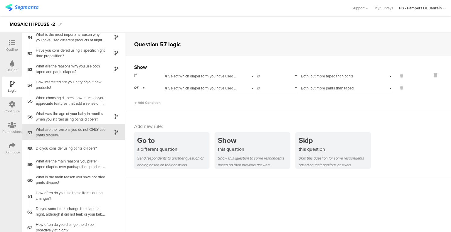
click at [244, 114] on div "Add new rule: Go to a different question Send respondents to another question o…" at bounding box center [288, 144] width 326 height 64
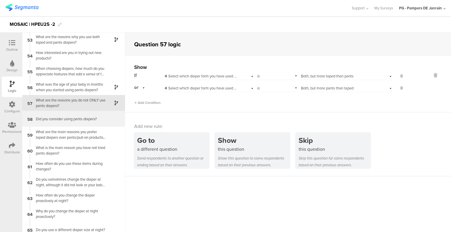
click at [75, 118] on div "Did you consider using pants diapers?" at bounding box center [68, 119] width 73 height 6
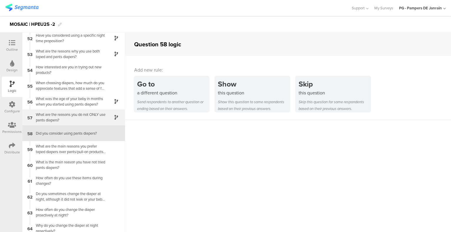
scroll to position [811, 0]
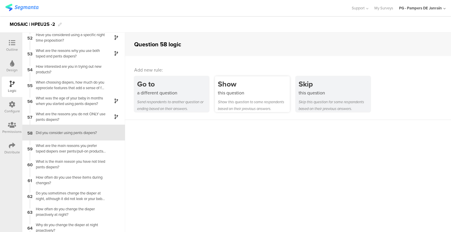
click at [246, 102] on div "Show this question to some respondents based on their previous answers." at bounding box center [254, 106] width 72 height 14
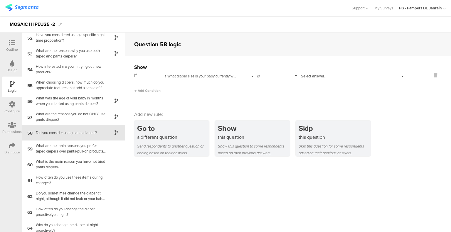
click at [225, 73] on div "1 What diaper size is your baby currently wearing?" at bounding box center [208, 75] width 89 height 9
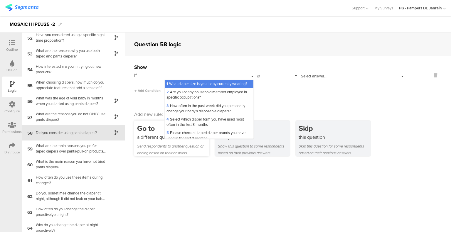
drag, startPoint x: 183, startPoint y: 133, endPoint x: 188, endPoint y: 132, distance: 4.8
click at [183, 127] on span "4 Select which diaper form you have used most often in the last 3 months" at bounding box center [204, 122] width 77 height 11
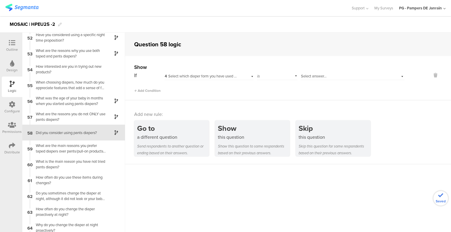
click at [322, 75] on span "Select answer..." at bounding box center [314, 76] width 26 height 6
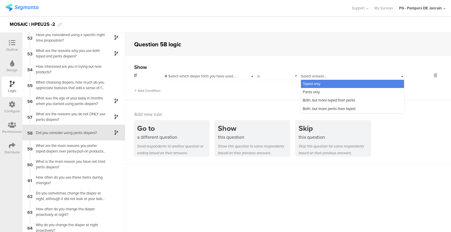
click at [317, 83] on span "Taped only" at bounding box center [312, 84] width 18 height 6
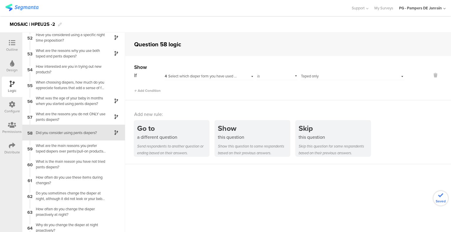
click at [152, 195] on sg-question-logic-editor "Question 58 logic Show If 4 Select which diaper form you have used most often i…" at bounding box center [288, 133] width 326 height 200
click at [53, 163] on div "What is the main reason you have not tried pants diapers?" at bounding box center [68, 164] width 73 height 11
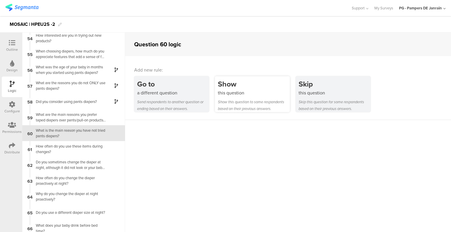
scroll to position [843, 0]
click at [263, 96] on div "this question" at bounding box center [254, 93] width 72 height 7
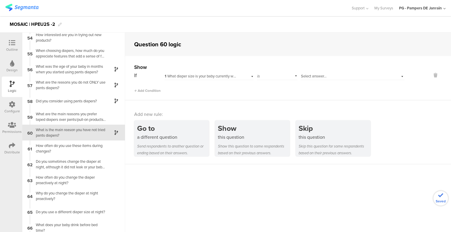
click at [227, 77] on span "1 What diaper size is your baby currently wearing?" at bounding box center [205, 76] width 81 height 6
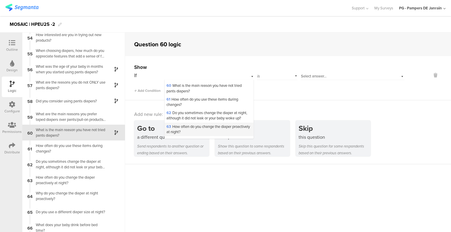
scroll to position [737, 0]
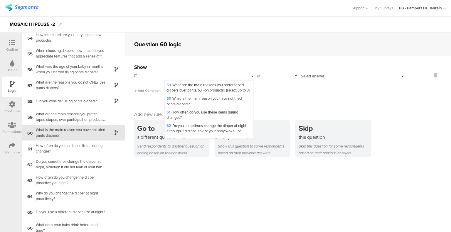
click at [191, 80] on span "58 Did you consider using pants diapers?" at bounding box center [199, 77] width 67 height 6
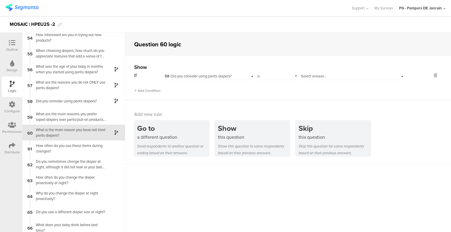
click at [267, 76] on div "is" at bounding box center [277, 75] width 41 height 9
click at [268, 69] on div "Show" at bounding box center [269, 67] width 270 height 7
click at [318, 73] on div "Select answer..." at bounding box center [353, 75] width 104 height 9
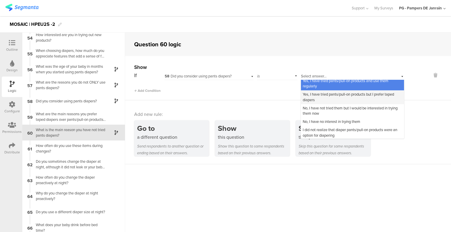
scroll to position [4, 0]
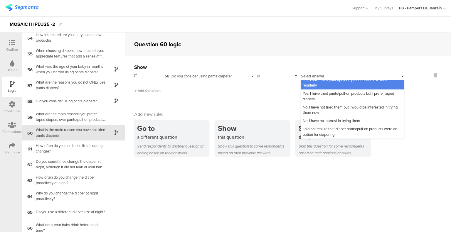
drag, startPoint x: 230, startPoint y: 103, endPoint x: 227, endPoint y: 102, distance: 3.2
drag, startPoint x: 227, startPoint y: 102, endPoint x: 218, endPoint y: 101, distance: 9.2
click at [218, 101] on div "Add new rule: Go to a different question Send respondents to another question o…" at bounding box center [288, 132] width 326 height 64
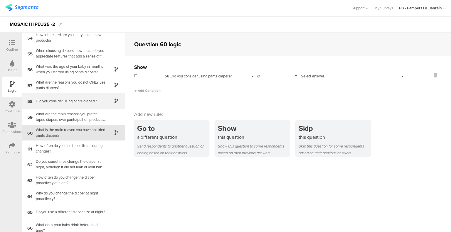
click at [83, 100] on div "Did you consider using pants diapers?" at bounding box center [68, 101] width 73 height 6
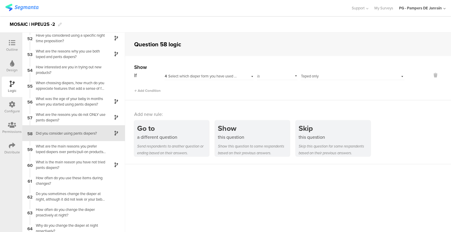
scroll to position [811, 0]
click at [79, 164] on div "What is the main reason you have not tried pants diapers?" at bounding box center [68, 164] width 73 height 11
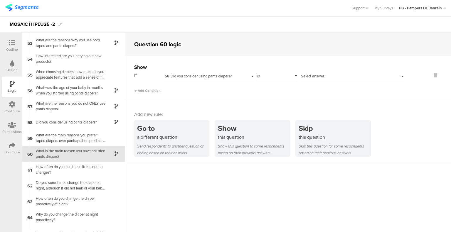
scroll to position [843, 0]
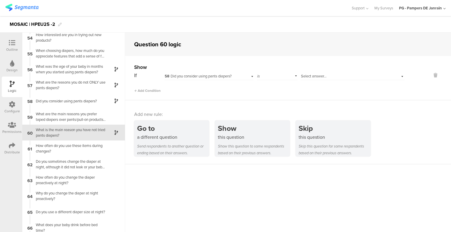
click at [272, 75] on div "is" at bounding box center [277, 75] width 41 height 9
click at [308, 75] on span "Select answer..." at bounding box center [314, 76] width 26 height 6
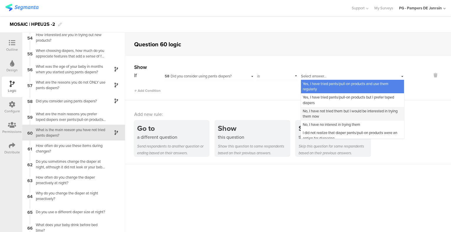
click at [342, 113] on span "No, I have not tried them but I would be interested in trying them now" at bounding box center [350, 113] width 95 height 11
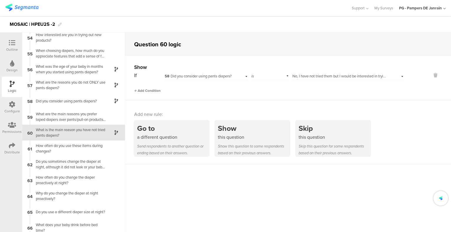
click at [145, 89] on span "Add Condition" at bounding box center [147, 90] width 26 height 5
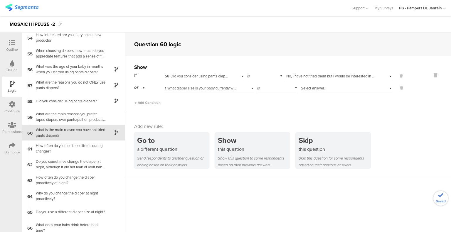
click at [191, 90] on span "1 What diaper size is your baby currently wearing?" at bounding box center [205, 88] width 81 height 6
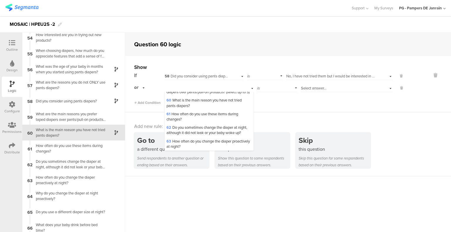
scroll to position [734, 0]
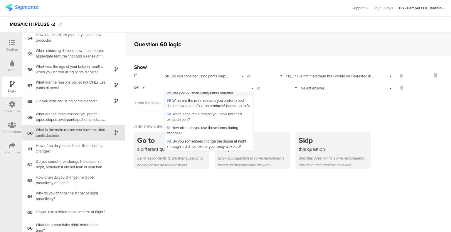
click at [201, 95] on span "58 Did you consider using pants diapers?" at bounding box center [199, 93] width 67 height 6
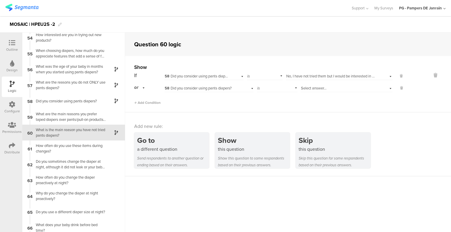
click at [330, 88] on div "Select answer..." at bounding box center [339, 88] width 76 height 5
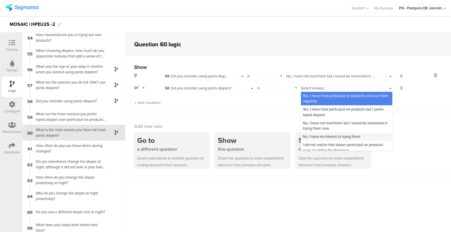
click at [365, 137] on div "No, I have no interest in trying them" at bounding box center [346, 137] width 91 height 8
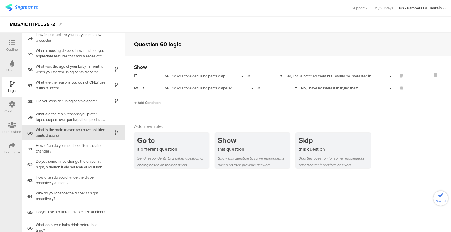
click at [159, 103] on span "Add Condition" at bounding box center [147, 102] width 26 height 5
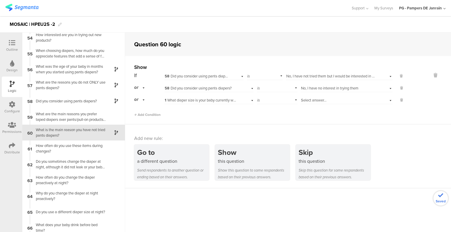
click at [181, 101] on span "1 What diaper size is your baby currently wearing?" at bounding box center [205, 100] width 81 height 6
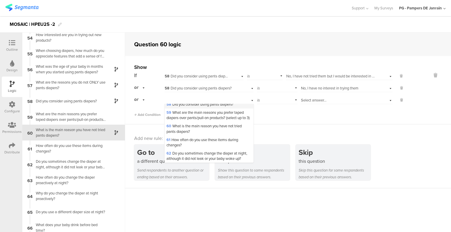
click at [198, 107] on span "58 Did you consider using pants diapers?" at bounding box center [199, 105] width 67 height 6
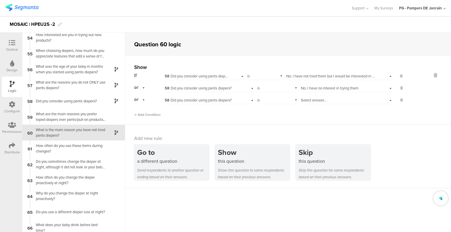
click at [329, 97] on div "Select answer..." at bounding box center [347, 99] width 92 height 9
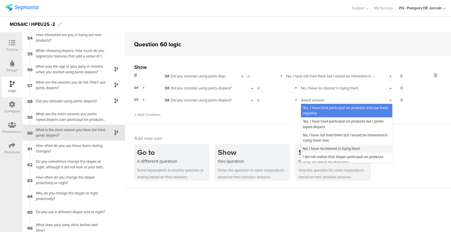
scroll to position [4, 0]
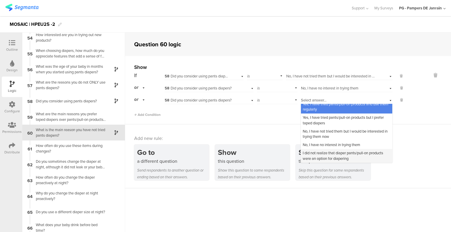
click at [323, 158] on span "I did not realize that diaper pants/pull-on products were an option for diaperi…" at bounding box center [343, 155] width 80 height 11
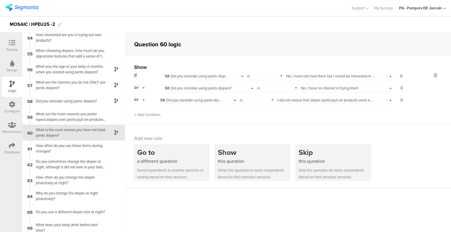
scroll to position [0, 0]
click at [74, 119] on div "What are the main reasons you prefer taped diapers over pants/pull-on products?…" at bounding box center [68, 116] width 73 height 11
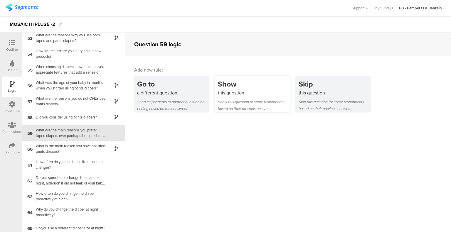
scroll to position [828, 0]
click at [248, 91] on div "this question" at bounding box center [254, 93] width 72 height 7
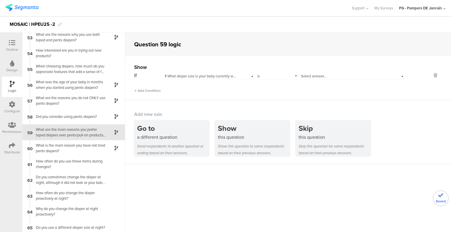
click at [221, 78] on span "1 What diaper size is your baby currently wearing?" at bounding box center [205, 76] width 81 height 6
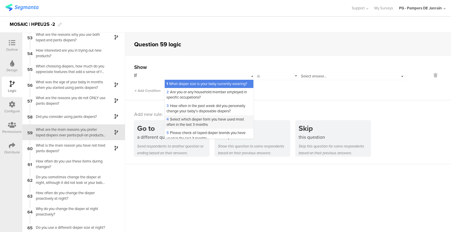
click at [186, 127] on span "4 Select which diaper form you have used most often in the last 3 months" at bounding box center [204, 122] width 77 height 11
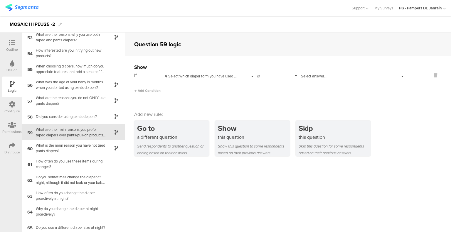
click at [340, 72] on div "Select answer..." at bounding box center [353, 75] width 104 height 9
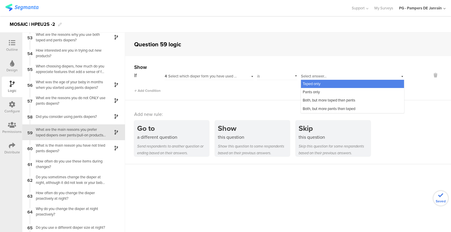
click at [320, 85] on div "Taped only" at bounding box center [352, 84] width 103 height 8
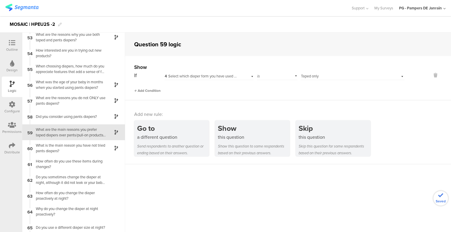
click at [149, 91] on span "Add Condition" at bounding box center [147, 90] width 26 height 5
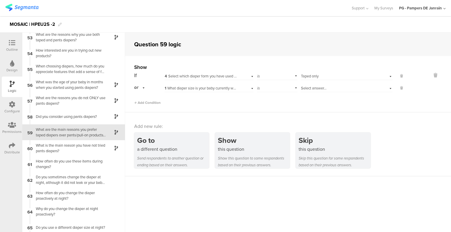
click at [224, 89] on span "1 What diaper size is your baby currently wearing?" at bounding box center [205, 88] width 81 height 6
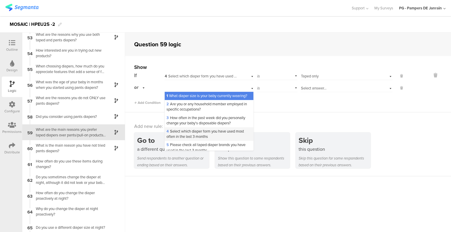
click at [183, 139] on span "4 Select which diaper form you have used most often in the last 3 months" at bounding box center [204, 134] width 77 height 11
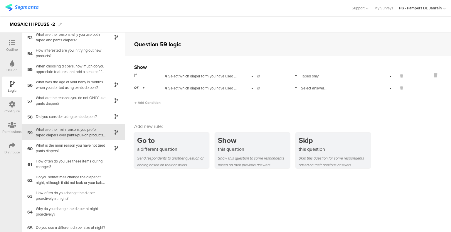
click at [310, 85] on div "Select answer..." at bounding box center [347, 87] width 92 height 9
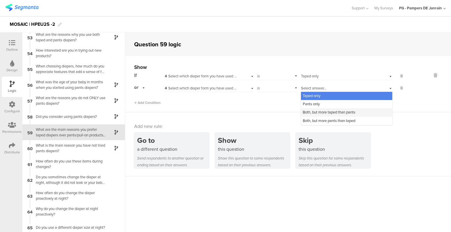
click at [329, 112] on span "Both, but more taped than pants" at bounding box center [329, 112] width 53 height 6
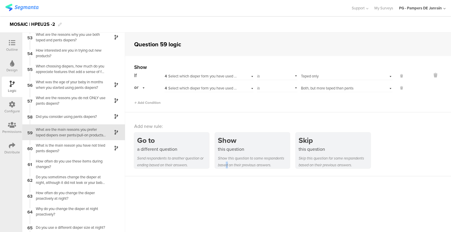
click at [227, 199] on sg-question-logic-editor "Question 59 logic Show If 4 Select which diaper form you have used most often i…" at bounding box center [288, 133] width 326 height 200
click at [88, 183] on div "Do you sometimes change the diaper at night, although it did not leak or your b…" at bounding box center [68, 179] width 73 height 11
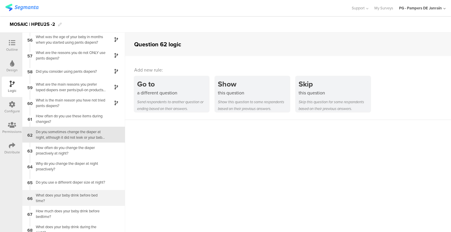
scroll to position [875, 0]
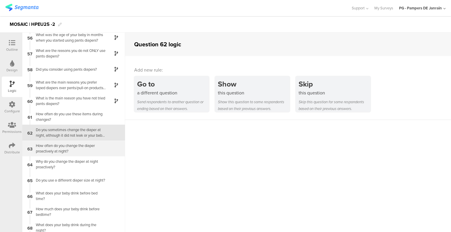
click at [80, 150] on div "How often do you change the diaper proactively at night?" at bounding box center [68, 148] width 73 height 11
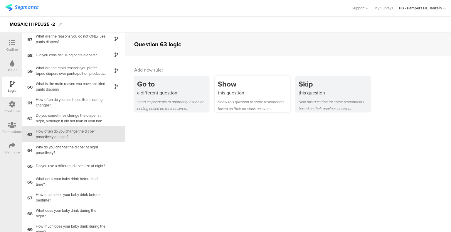
scroll to position [891, 0]
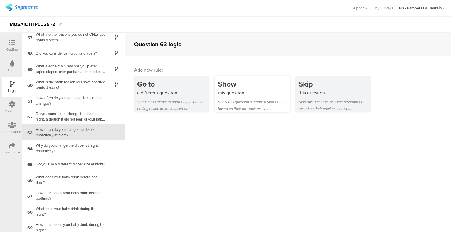
click at [249, 104] on div "Show this question to some respondents based on their previous answers." at bounding box center [254, 106] width 72 height 14
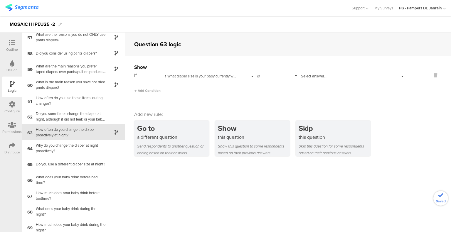
click at [219, 82] on div "If 1 What diaper size is your baby currently wearing? is Select answer... Add C…" at bounding box center [269, 82] width 270 height 22
click at [219, 80] on div "1 What diaper size is your baby currently wearing?" at bounding box center [208, 75] width 89 height 9
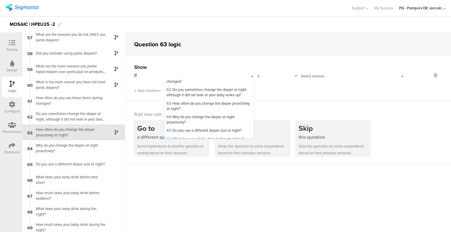
scroll to position [763, 0]
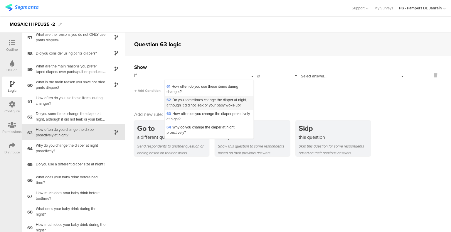
click at [180, 108] on span "62 Do you sometimes change the diaper at night, although it did not leak or you…" at bounding box center [206, 102] width 81 height 11
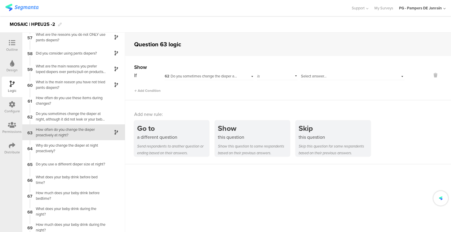
click at [321, 76] on span "Select answer..." at bounding box center [314, 76] width 26 height 6
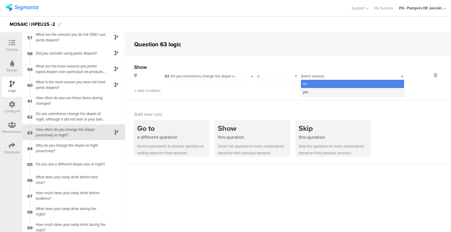
click at [307, 93] on div "yes" at bounding box center [352, 92] width 103 height 8
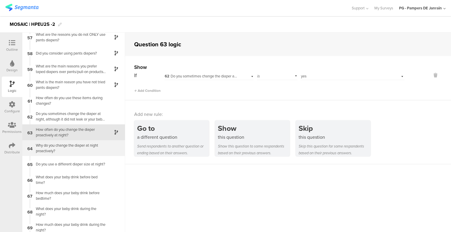
click at [85, 148] on div "Why do you change the diaper at night proactively?" at bounding box center [68, 148] width 73 height 11
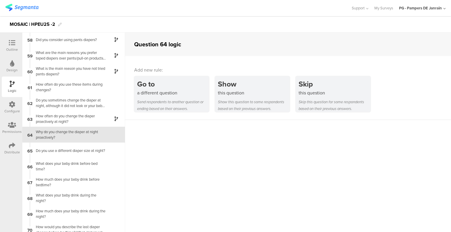
scroll to position [906, 0]
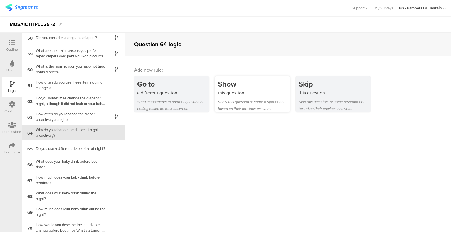
click at [245, 92] on div "this question" at bounding box center [254, 93] width 72 height 7
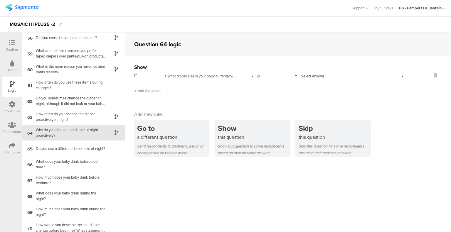
click at [207, 76] on span "1 What diaper size is your baby currently wearing?" at bounding box center [205, 76] width 81 height 6
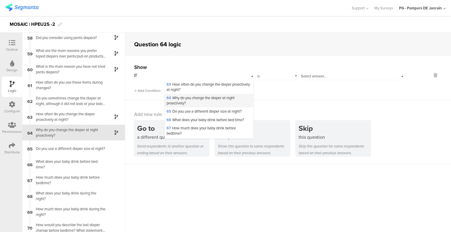
scroll to position [822, 0]
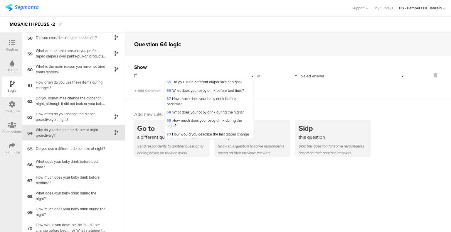
click at [208, 77] on span "64 Why do you change the diaper at night proactively?" at bounding box center [200, 71] width 68 height 11
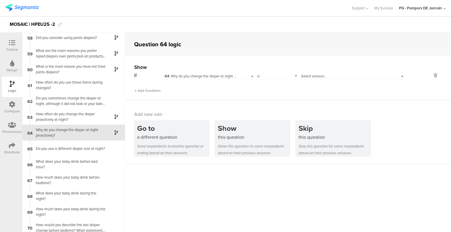
click at [211, 74] on span "64 Why do you change the diaper at night proactively?" at bounding box center [209, 76] width 88 height 6
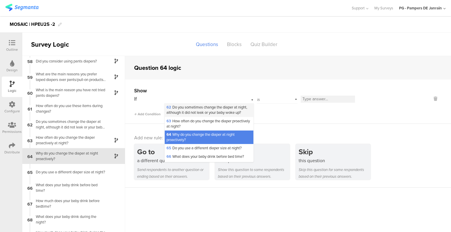
scroll to position [793, 0]
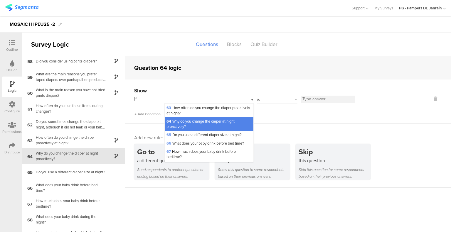
click at [200, 102] on span "62 Do you sometimes change the diaper at night, although it did not leak or you…" at bounding box center [206, 96] width 81 height 11
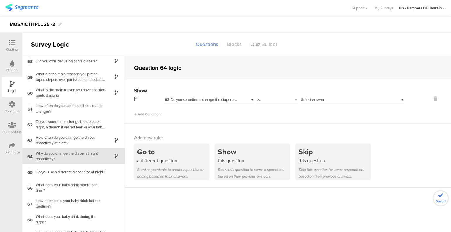
click at [314, 97] on span "Select answer..." at bounding box center [314, 100] width 26 height 6
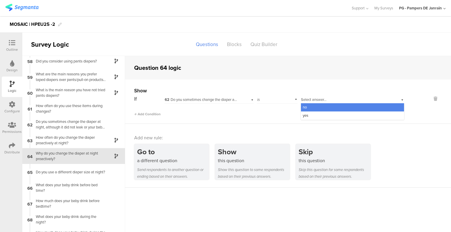
click at [307, 89] on div "Show" at bounding box center [269, 90] width 270 height 7
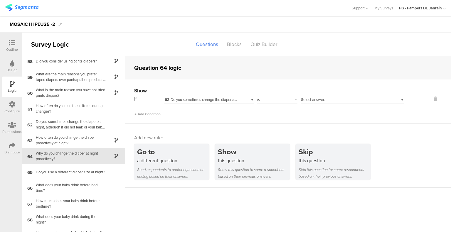
click at [221, 100] on span "62 Do you sometimes change the diaper at night, although it did not leak or you…" at bounding box center [243, 100] width 156 height 6
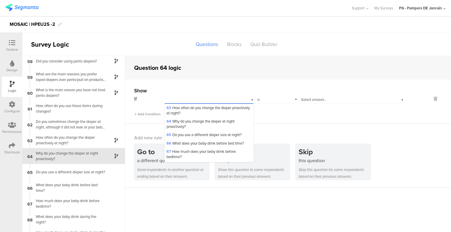
click at [225, 89] on div "Show" at bounding box center [269, 90] width 270 height 7
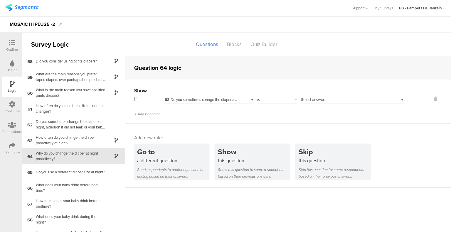
click at [327, 98] on div "Select answer..." at bounding box center [344, 99] width 86 height 5
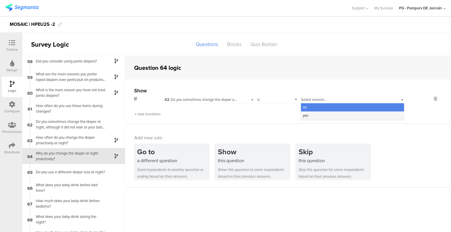
click at [312, 115] on div "yes" at bounding box center [352, 116] width 103 height 8
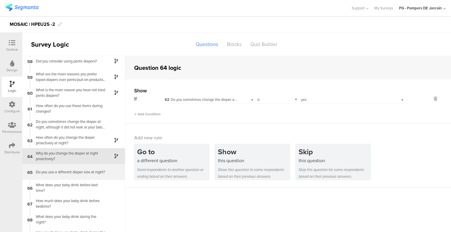
click at [86, 173] on div "Do you use a different diaper size at night?" at bounding box center [68, 172] width 73 height 6
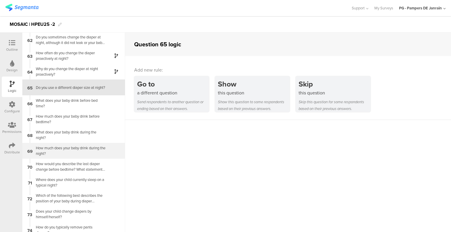
scroll to position [981, 0]
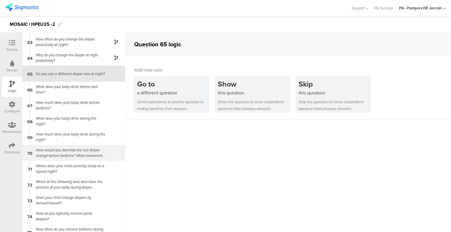
click at [82, 155] on div "How would you describe the last diaper change before bedtime? What statement su…" at bounding box center [68, 152] width 73 height 11
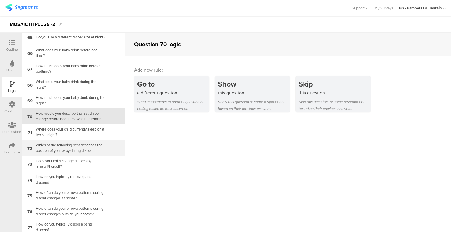
scroll to position [1031, 0]
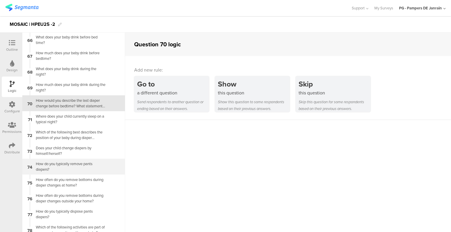
click at [63, 170] on div "How do you typically remove pants diapers?" at bounding box center [68, 166] width 73 height 11
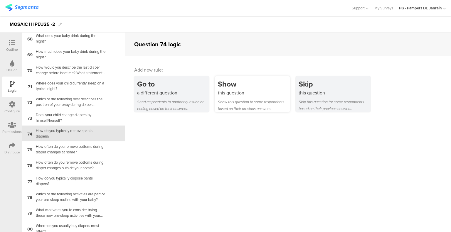
scroll to position [1065, 0]
click at [256, 91] on div "this question" at bounding box center [254, 93] width 72 height 7
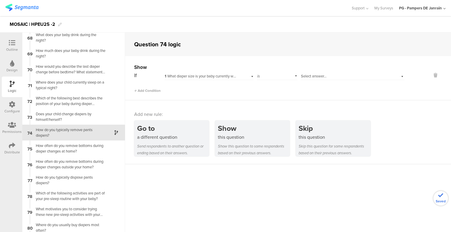
click at [230, 80] on div "1 What diaper size is your baby currently wearing?" at bounding box center [208, 75] width 89 height 9
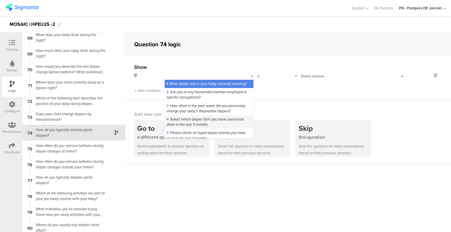
click at [214, 127] on span "4 Select which diaper form you have used most often in the last 3 months" at bounding box center [204, 122] width 77 height 11
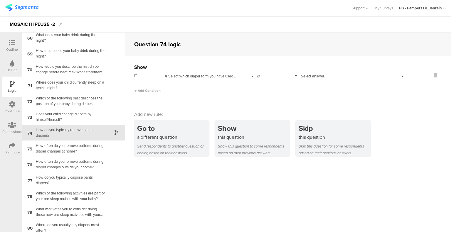
click at [319, 77] on span "Select answer..." at bounding box center [314, 76] width 26 height 6
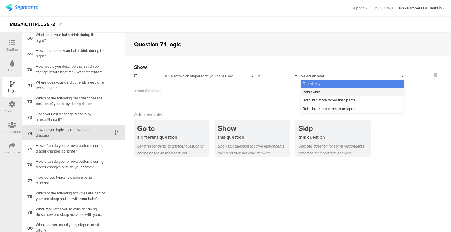
click at [314, 92] on span "Pants only" at bounding box center [311, 92] width 17 height 6
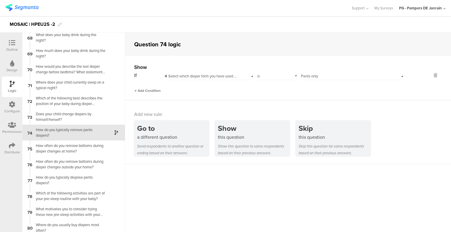
click at [151, 91] on span "Add Condition" at bounding box center [147, 90] width 26 height 5
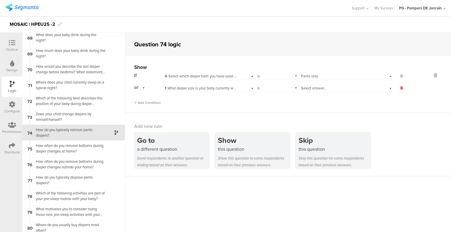
click at [400, 88] on icon at bounding box center [401, 87] width 3 height 5
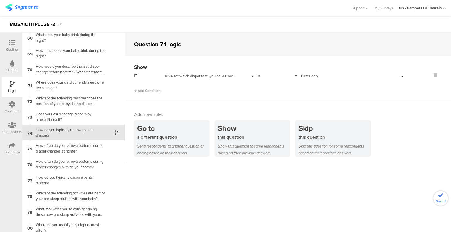
click at [271, 79] on div "is" at bounding box center [277, 75] width 41 height 9
click at [270, 91] on div "is not" at bounding box center [277, 92] width 40 height 8
click at [316, 78] on div "Select answer... Pants only" at bounding box center [344, 76] width 86 height 5
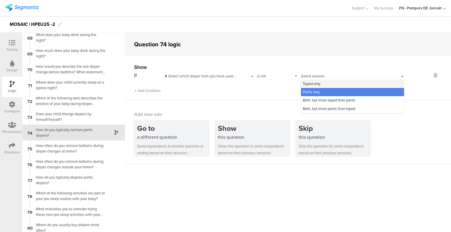
click at [315, 84] on span "Taped only" at bounding box center [312, 84] width 18 height 6
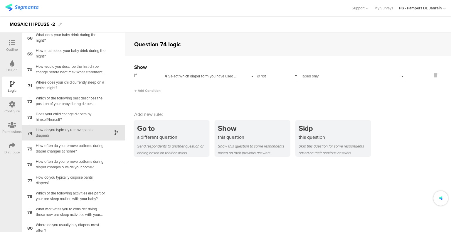
click at [264, 105] on div "Add new rule: Go to a different question Send respondents to another question o…" at bounding box center [288, 132] width 326 height 64
click at [72, 183] on div "How do you typically dispose pants diapers?" at bounding box center [68, 180] width 73 height 11
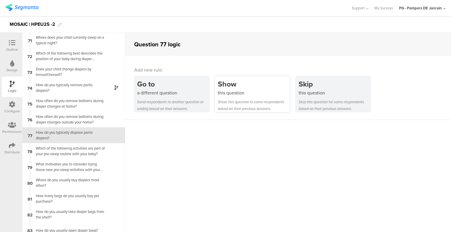
scroll to position [1113, 0]
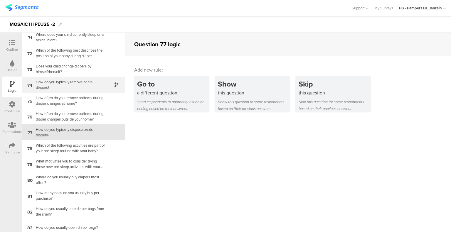
click at [74, 89] on div "How do you typically remove pants diapers?" at bounding box center [68, 84] width 73 height 11
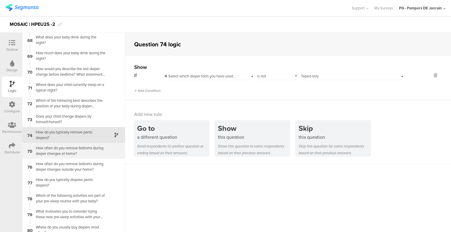
scroll to position [1065, 0]
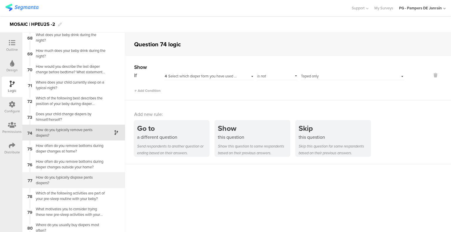
click at [78, 180] on div "How do you typically dispose pants diapers?" at bounding box center [68, 180] width 73 height 11
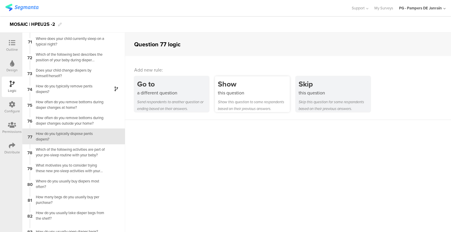
scroll to position [1113, 0]
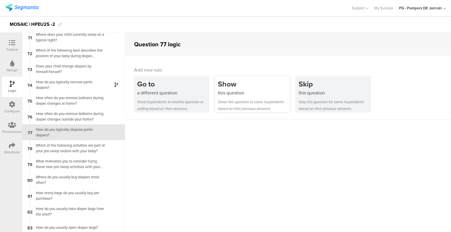
click at [230, 93] on div "this question" at bounding box center [254, 93] width 72 height 7
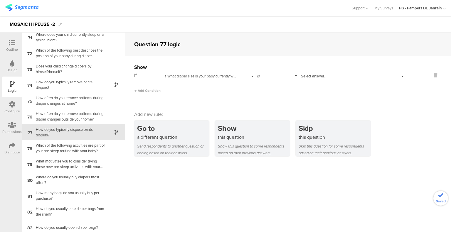
click at [214, 77] on span "1 What diaper size is your baby currently wearing?" at bounding box center [205, 76] width 81 height 6
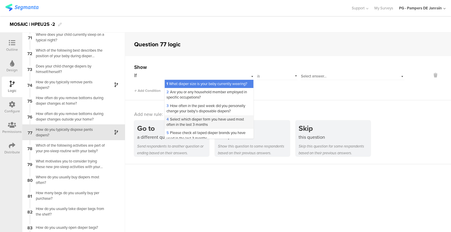
click at [191, 127] on span "4 Select which diaper form you have used most often in the last 3 months" at bounding box center [204, 122] width 77 height 11
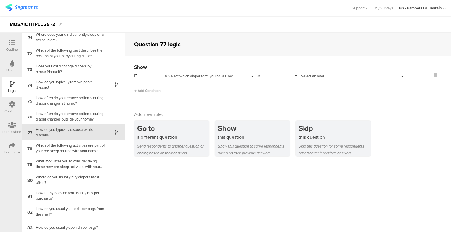
click at [277, 77] on div "is" at bounding box center [277, 75] width 41 height 9
click at [268, 95] on div "is not" at bounding box center [277, 92] width 40 height 8
click at [308, 78] on span "Select answer..." at bounding box center [314, 76] width 26 height 6
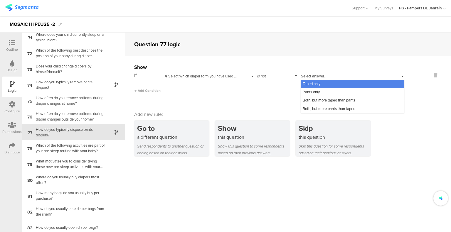
click at [305, 86] on span "Taped only" at bounding box center [312, 84] width 18 height 6
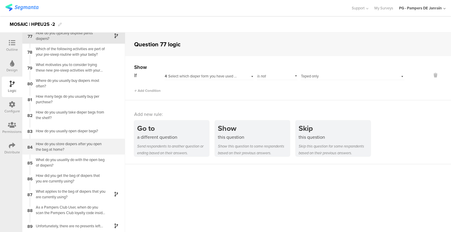
scroll to position [1211, 0]
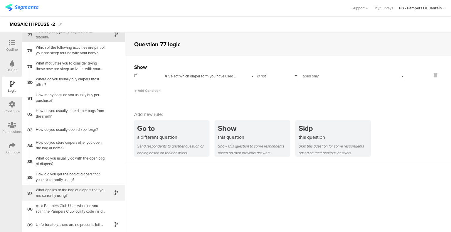
click at [50, 194] on div "What applies to the bag of diapers that you are currently using?" at bounding box center [68, 192] width 73 height 11
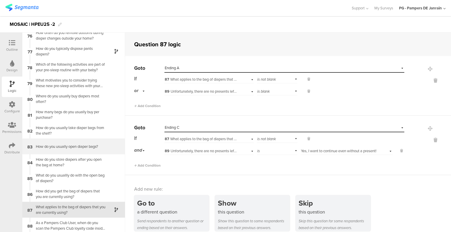
scroll to position [1211, 0]
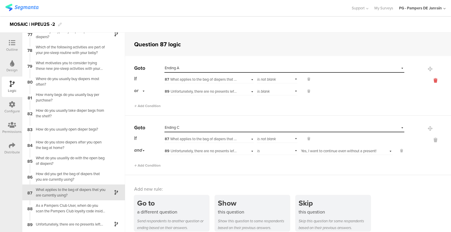
click at [428, 80] on icon at bounding box center [435, 80] width 14 height 7
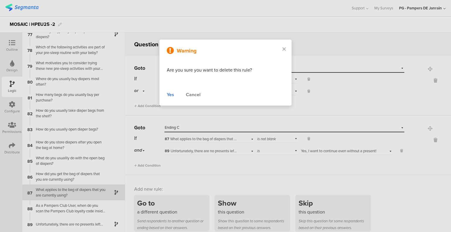
click at [172, 96] on div "Yes" at bounding box center [170, 94] width 7 height 7
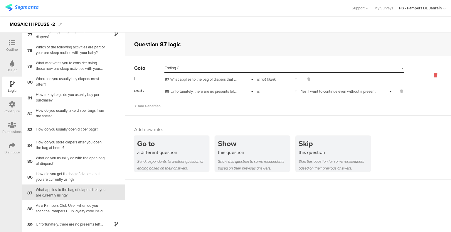
click at [432, 75] on icon at bounding box center [435, 75] width 14 height 7
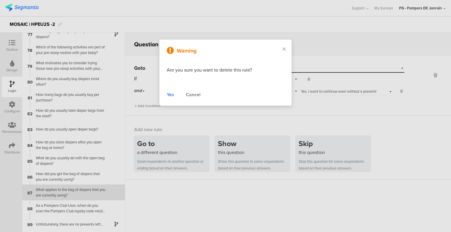
click at [171, 95] on div "Yes" at bounding box center [170, 94] width 7 height 7
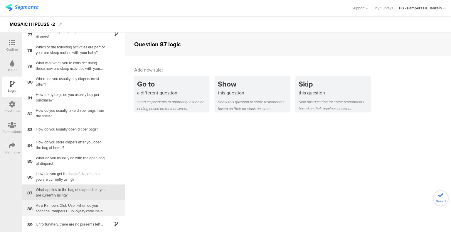
scroll to position [1211, 0]
click at [80, 203] on div "As a Pampers Club User, when do you scan the Pampers Club loyalty code inside t…" at bounding box center [68, 208] width 73 height 11
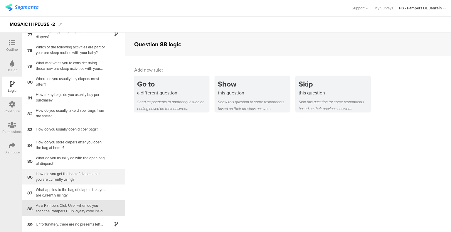
scroll to position [1211, 0]
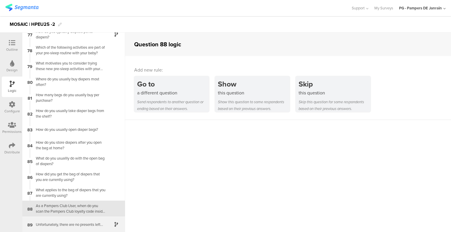
click at [83, 225] on div "Unfortunately, there are no presents left..." at bounding box center [68, 225] width 73 height 6
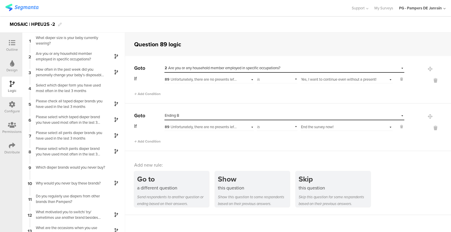
click at [11, 40] on icon at bounding box center [12, 43] width 6 height 6
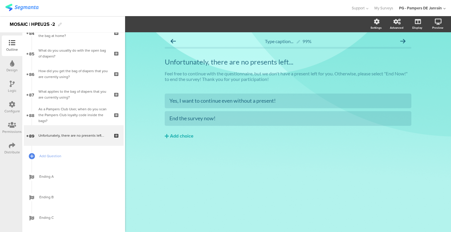
scroll to position [1742, 0]
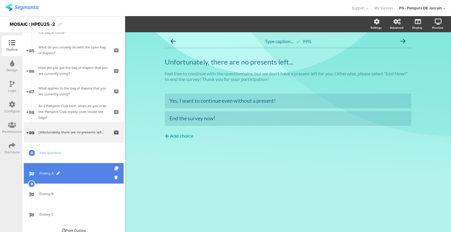
click at [40, 174] on span "Ending A" at bounding box center [76, 174] width 75 height 6
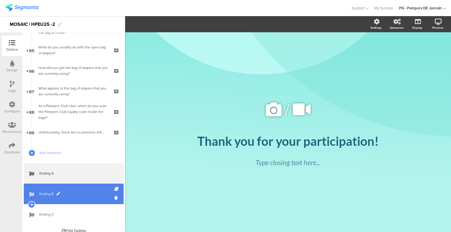
click at [42, 196] on span "Ending B" at bounding box center [76, 194] width 75 height 6
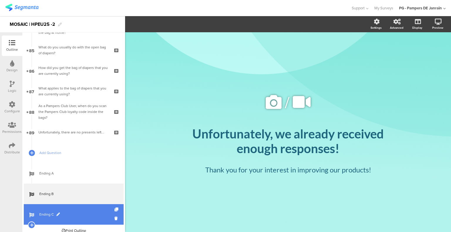
click at [45, 217] on span "Ending C" at bounding box center [76, 215] width 75 height 6
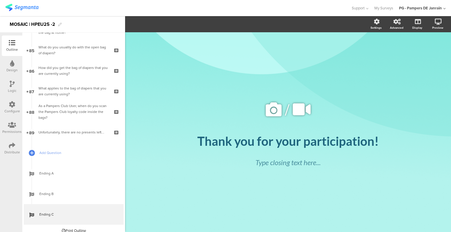
click at [14, 103] on icon at bounding box center [12, 104] width 6 height 6
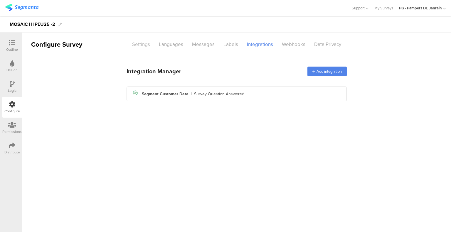
click at [144, 45] on div "Settings" at bounding box center [141, 44] width 27 height 10
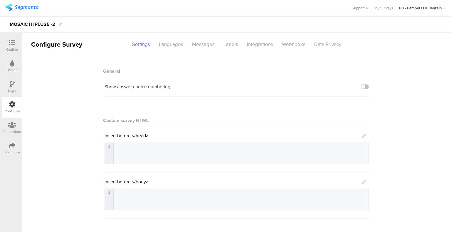
click at [8, 149] on div "Distribute" at bounding box center [12, 148] width 21 height 21
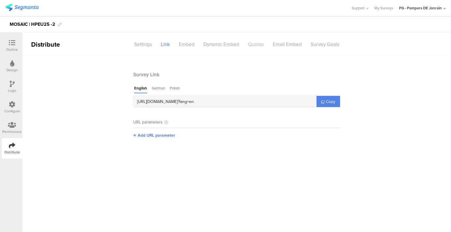
click at [252, 43] on div "Quotas" at bounding box center [256, 44] width 25 height 10
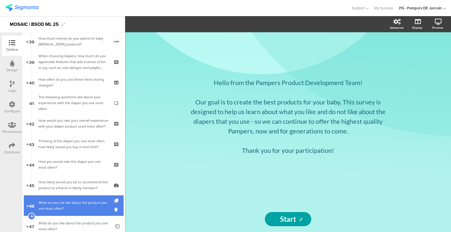
scroll to position [815, 0]
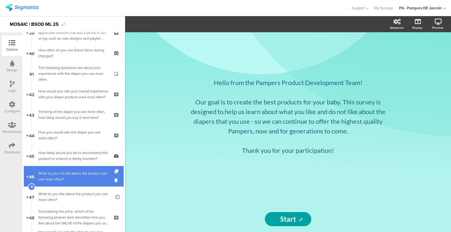
click at [69, 176] on div "What do you not like about the product you use most often?" at bounding box center [74, 177] width 73 height 12
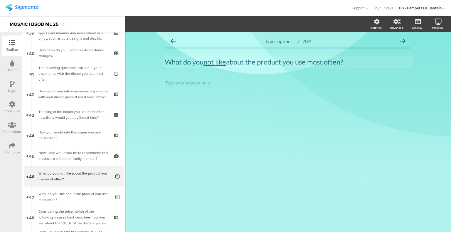
click at [222, 59] on div "What do you not like about the product you use most often? What do you not like…" at bounding box center [288, 62] width 250 height 12
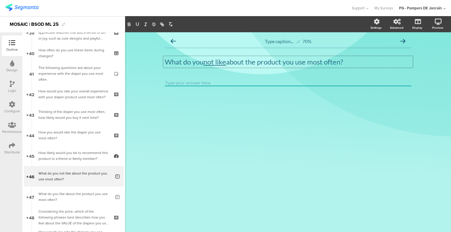
copy p "What do you not like about the product you use most often?"
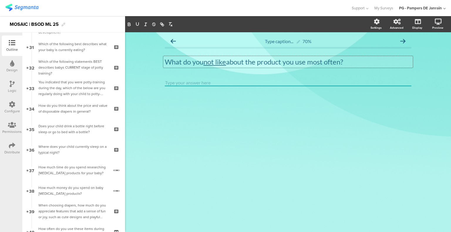
scroll to position [609, 0]
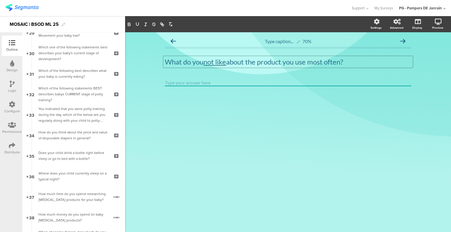
click at [14, 85] on icon at bounding box center [12, 84] width 5 height 6
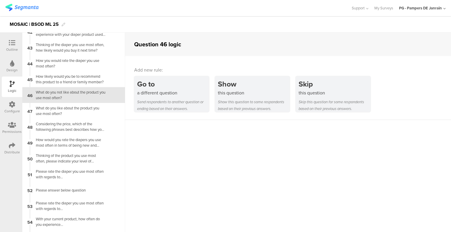
scroll to position [768, 0]
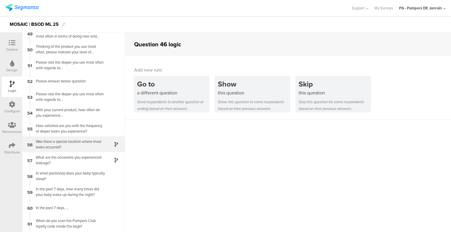
click at [82, 143] on div "Was there a special location where most leaks occurred?" at bounding box center [68, 144] width 73 height 11
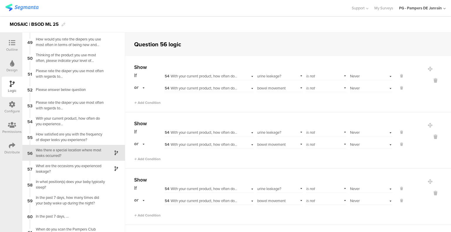
scroll to position [780, 0]
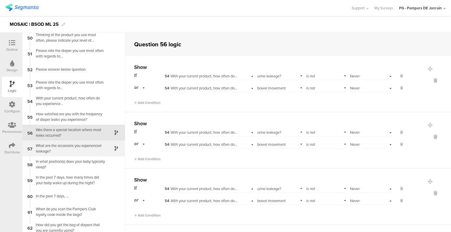
click at [72, 150] on div "What are the occasions you experienced leakage?" at bounding box center [68, 148] width 73 height 11
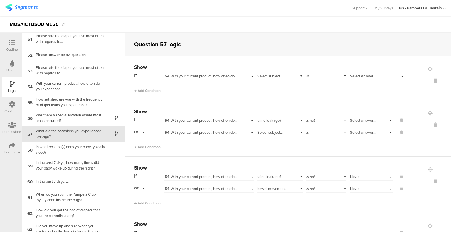
scroll to position [796, 0]
click at [428, 80] on icon at bounding box center [435, 80] width 14 height 7
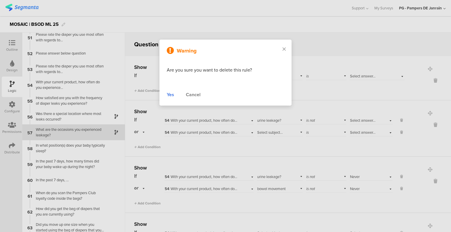
click at [170, 96] on div "Yes" at bounding box center [170, 94] width 7 height 7
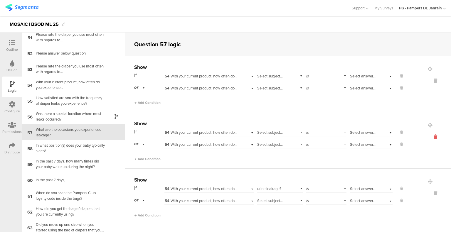
click at [428, 137] on icon at bounding box center [435, 137] width 14 height 7
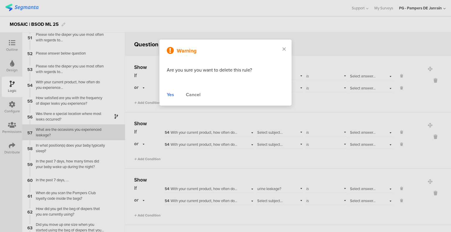
click at [168, 94] on div "Yes" at bounding box center [170, 94] width 7 height 7
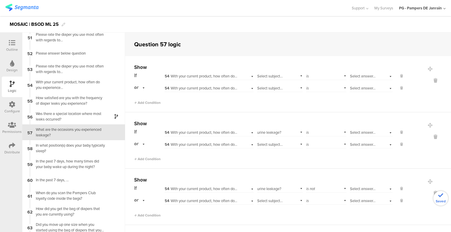
click at [381, 75] on div "Select answer..." at bounding box center [371, 75] width 43 height 9
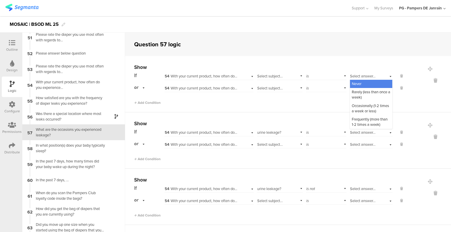
click at [354, 85] on span "Never" at bounding box center [357, 84] width 10 height 6
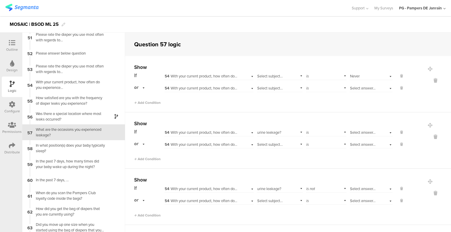
click at [356, 89] on span "Select answer..." at bounding box center [363, 88] width 26 height 6
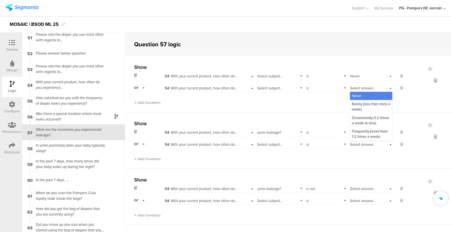
click at [352, 97] on span "Never" at bounding box center [357, 96] width 10 height 6
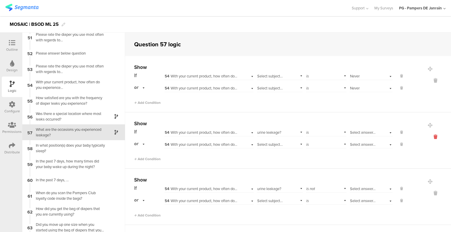
click at [428, 138] on icon at bounding box center [435, 137] width 14 height 7
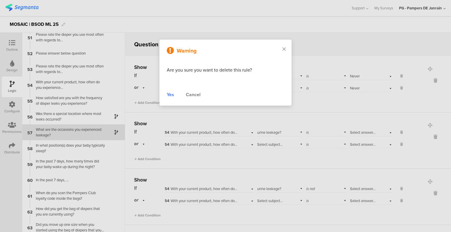
click at [169, 96] on div "Yes" at bounding box center [170, 94] width 7 height 7
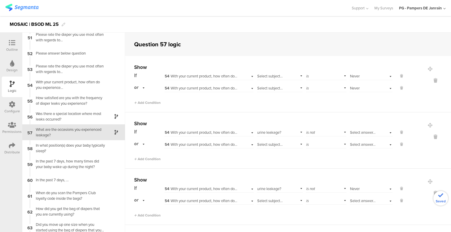
click at [265, 78] on span "Select subject..." at bounding box center [270, 76] width 26 height 6
click at [264, 84] on span "urine leakage?" at bounding box center [271, 84] width 24 height 6
click at [267, 87] on span "Select subject..." at bounding box center [270, 88] width 26 height 6
click at [265, 103] on span "bowel movement leakage?" at bounding box center [273, 106] width 28 height 11
click at [300, 76] on div "If 54 With your current product, how often do you experience... Select subject.…" at bounding box center [269, 75] width 270 height 9
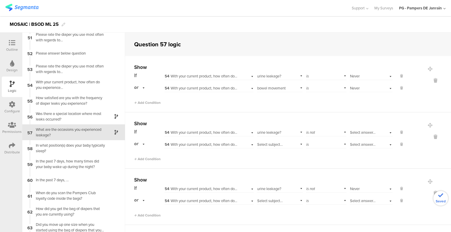
click at [306, 76] on div "is" at bounding box center [326, 75] width 41 height 9
click at [308, 90] on span "is not" at bounding box center [312, 92] width 9 height 6
click at [310, 84] on div "is" at bounding box center [326, 87] width 41 height 9
click at [308, 104] on span "is not" at bounding box center [312, 104] width 9 height 6
click at [350, 96] on div "Add Condition" at bounding box center [269, 100] width 270 height 10
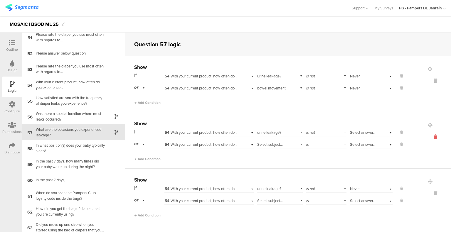
click at [428, 136] on icon at bounding box center [435, 137] width 14 height 7
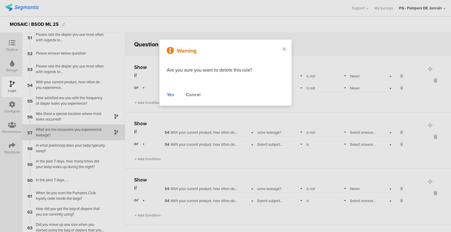
click at [173, 94] on div "Yes" at bounding box center [170, 94] width 7 height 7
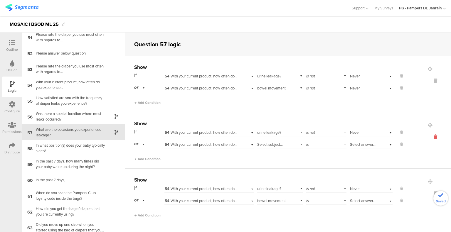
click at [428, 138] on icon at bounding box center [435, 137] width 14 height 7
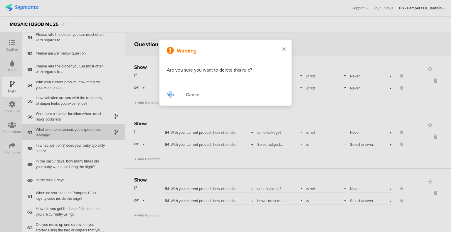
click at [170, 95] on div "Yes" at bounding box center [170, 94] width 7 height 7
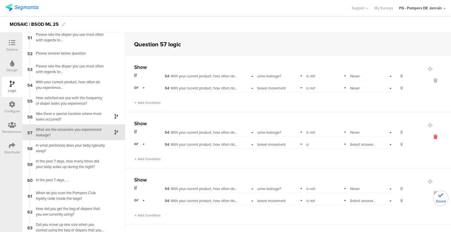
click at [428, 136] on icon at bounding box center [435, 137] width 14 height 7
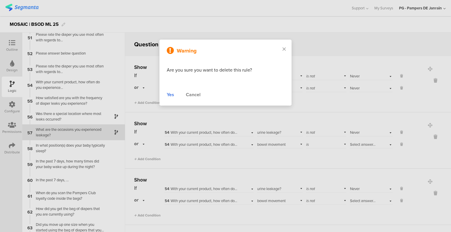
click at [166, 92] on div "Warning Are you sure you want to delete this rule? Yes Cancel" at bounding box center [225, 73] width 132 height 66
click at [171, 94] on div "Yes" at bounding box center [170, 94] width 7 height 7
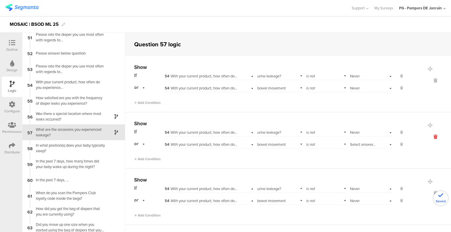
click at [431, 134] on icon at bounding box center [435, 137] width 14 height 7
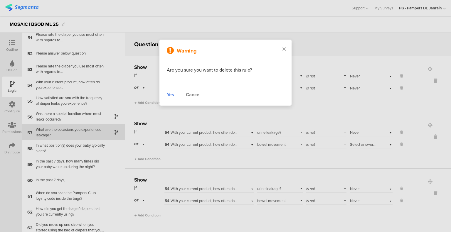
click at [172, 98] on div "Yes" at bounding box center [170, 94] width 7 height 7
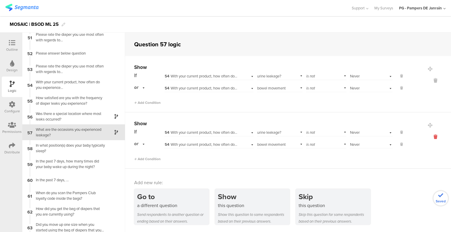
click at [429, 136] on icon at bounding box center [435, 137] width 14 height 7
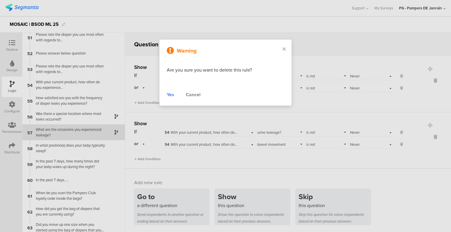
click at [175, 97] on div "Yes Cancel" at bounding box center [225, 94] width 117 height 7
click at [173, 95] on div "Yes" at bounding box center [170, 94] width 7 height 7
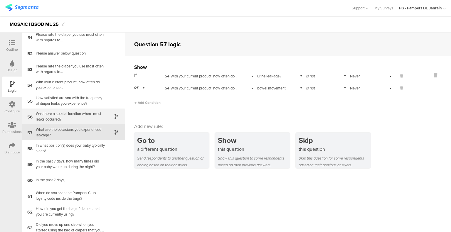
click at [88, 118] on div "Was there a special location where most leaks occurred?" at bounding box center [68, 116] width 73 height 11
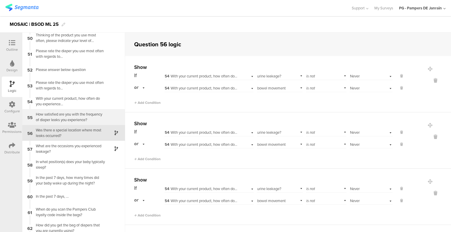
scroll to position [780, 0]
drag, startPoint x: 161, startPoint y: 92, endPoint x: 303, endPoint y: 109, distance: 142.4
click at [303, 109] on div "Show If 54 With your current product, how often do you experience... Select sub…" at bounding box center [288, 84] width 326 height 56
click at [428, 138] on icon at bounding box center [435, 137] width 14 height 7
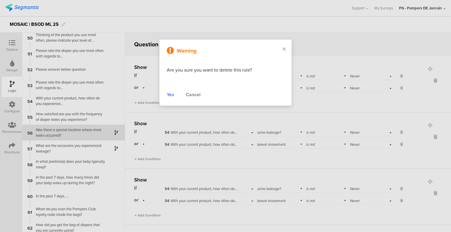
click at [171, 97] on div "Yes" at bounding box center [170, 94] width 7 height 7
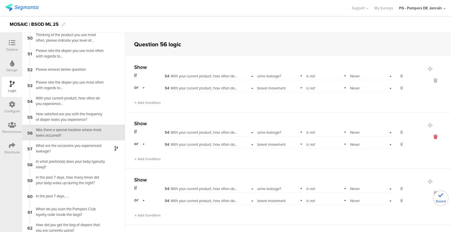
click at [428, 138] on icon at bounding box center [435, 137] width 14 height 7
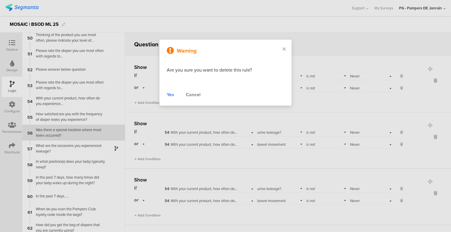
click at [172, 99] on div "Warning Are you sure you want to delete this rule? Yes Cancel" at bounding box center [225, 73] width 132 height 66
drag, startPoint x: 168, startPoint y: 97, endPoint x: 181, endPoint y: 99, distance: 12.5
click at [168, 97] on div "Yes" at bounding box center [170, 94] width 7 height 7
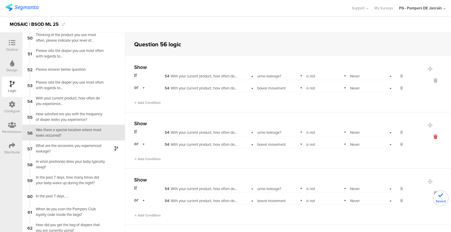
click at [429, 138] on icon at bounding box center [435, 137] width 14 height 7
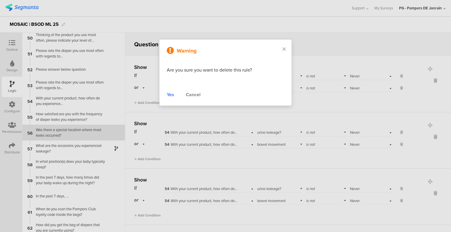
click at [166, 95] on div "Warning Are you sure you want to delete this rule? Yes Cancel" at bounding box center [225, 73] width 132 height 66
click at [169, 95] on div "Yes" at bounding box center [170, 94] width 7 height 7
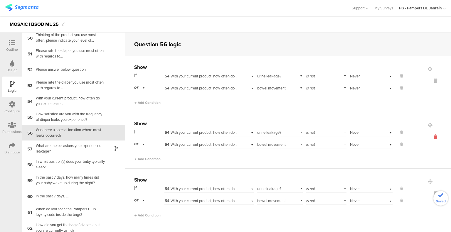
click at [428, 136] on icon at bounding box center [435, 137] width 14 height 7
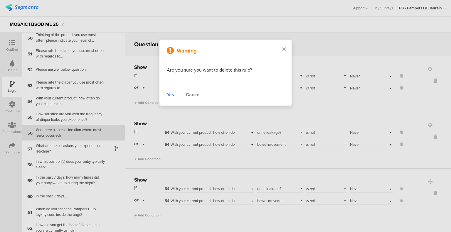
click at [169, 94] on div "Yes" at bounding box center [170, 94] width 7 height 7
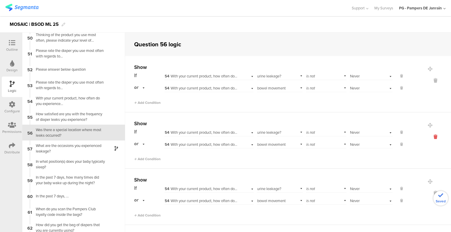
click at [428, 136] on icon at bounding box center [435, 137] width 14 height 7
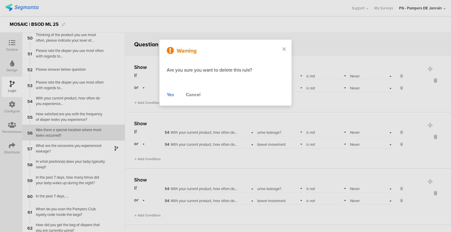
click at [167, 95] on div "Yes" at bounding box center [170, 94] width 7 height 7
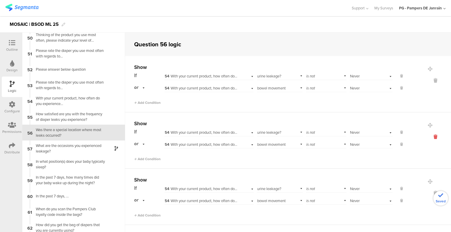
click at [429, 137] on icon at bounding box center [435, 137] width 14 height 7
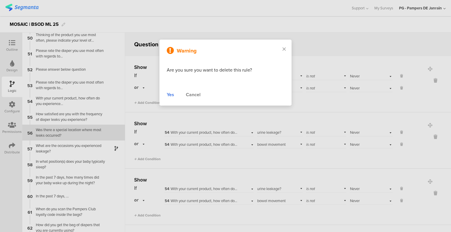
click at [172, 95] on div "Yes" at bounding box center [170, 94] width 7 height 7
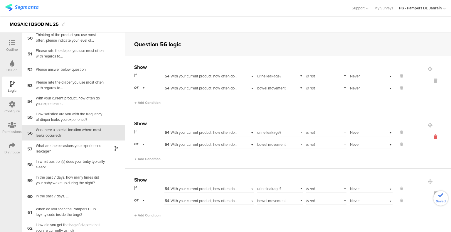
click at [428, 135] on icon at bounding box center [435, 137] width 14 height 7
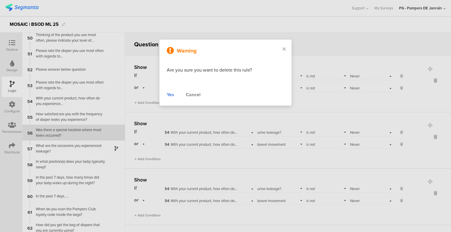
click at [170, 94] on div "Yes" at bounding box center [170, 94] width 7 height 7
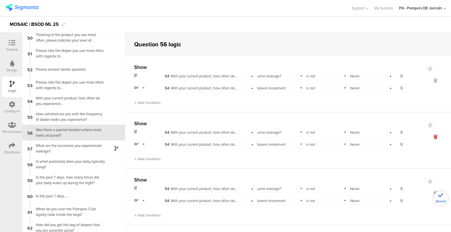
click at [428, 134] on icon at bounding box center [435, 137] width 14 height 7
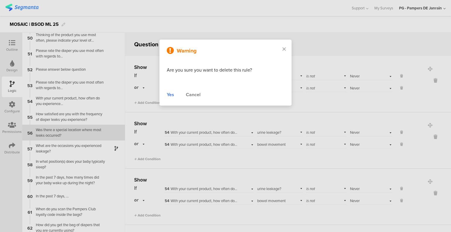
click at [163, 94] on div "Warning Are you sure you want to delete this rule? Yes Cancel" at bounding box center [225, 73] width 132 height 66
click at [171, 93] on div "Yes" at bounding box center [170, 94] width 7 height 7
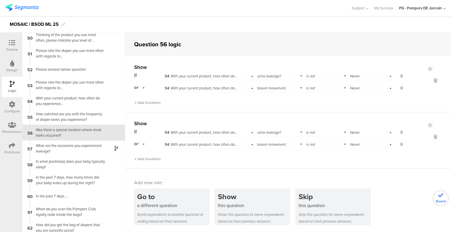
click at [427, 133] on div at bounding box center [427, 141] width 47 height 42
click at [428, 135] on icon at bounding box center [435, 137] width 14 height 7
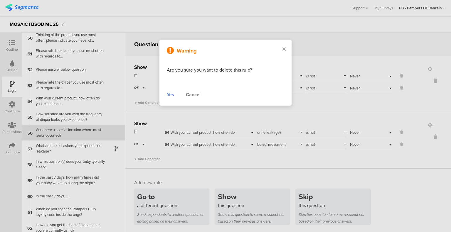
click at [172, 97] on div "Yes" at bounding box center [170, 94] width 7 height 7
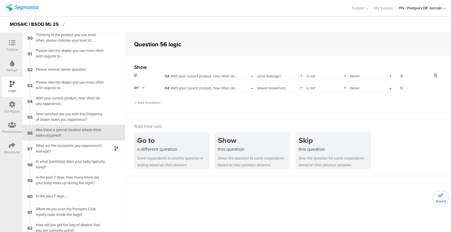
click at [357, 78] on div "Select answer... Never" at bounding box center [365, 76] width 31 height 5
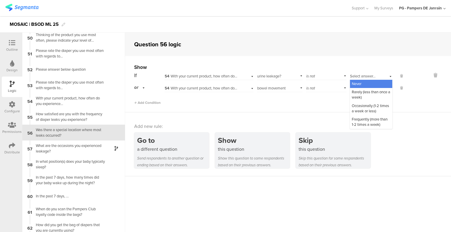
click at [363, 86] on div "Never" at bounding box center [371, 84] width 42 height 8
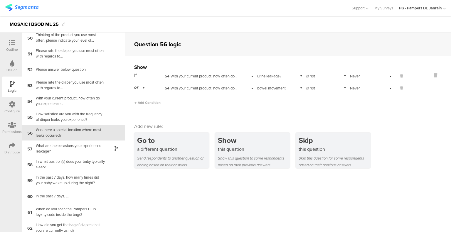
click at [359, 86] on div "Select answer... Never" at bounding box center [365, 88] width 31 height 5
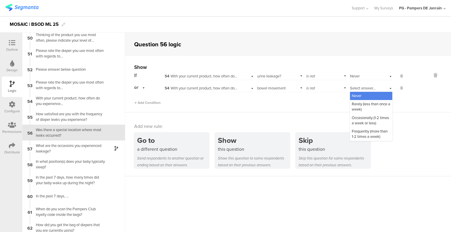
click at [358, 96] on span "Never" at bounding box center [357, 96] width 10 height 6
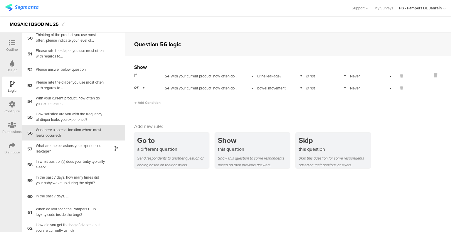
click at [311, 76] on span "is not" at bounding box center [310, 76] width 9 height 6
click at [313, 92] on span "is not" at bounding box center [312, 92] width 9 height 6
click at [314, 87] on div "is not" at bounding box center [326, 87] width 41 height 9
click at [315, 95] on div "is" at bounding box center [326, 96] width 40 height 8
click at [312, 79] on span "is not" at bounding box center [310, 76] width 9 height 6
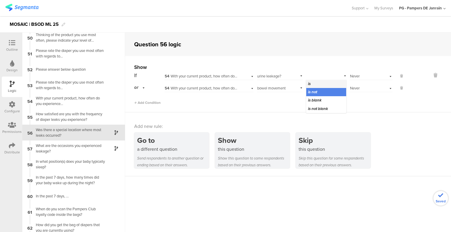
click at [313, 84] on div "is" at bounding box center [326, 84] width 40 height 8
click at [319, 78] on div "is" at bounding box center [326, 75] width 41 height 9
click at [321, 93] on div "is not" at bounding box center [326, 92] width 40 height 8
click at [321, 90] on div "is" at bounding box center [326, 87] width 41 height 9
click at [315, 104] on div "is not" at bounding box center [326, 104] width 40 height 8
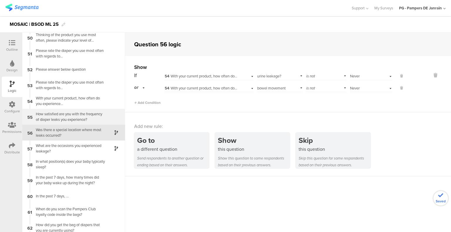
click at [50, 116] on div "How satisfied are you with the frequency of diaper leaks you experience?" at bounding box center [68, 116] width 73 height 11
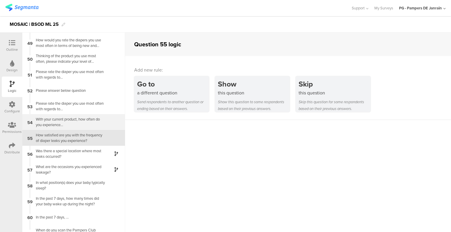
scroll to position [764, 0]
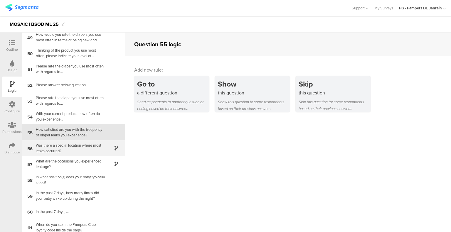
click at [62, 146] on div "Was there a special location where most leaks occurred?" at bounding box center [68, 148] width 73 height 11
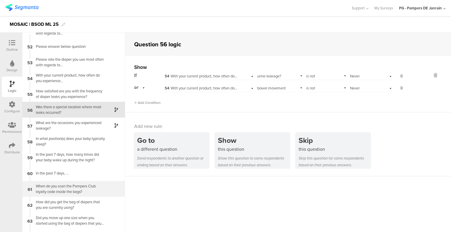
scroll to position [830, 0]
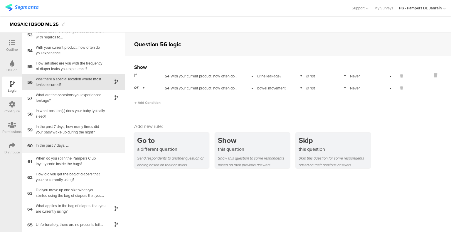
click at [88, 144] on div "In the past 7 days, ..." at bounding box center [68, 146] width 73 height 6
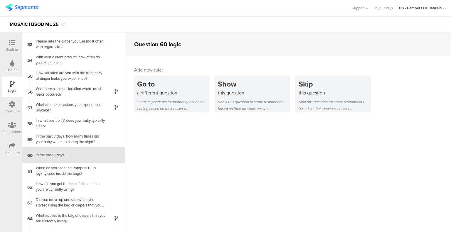
scroll to position [831, 0]
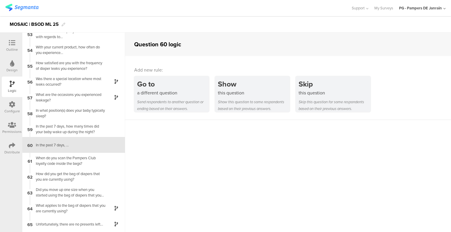
click at [15, 42] on div at bounding box center [12, 43] width 12 height 7
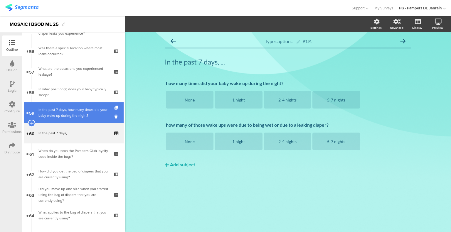
scroll to position [1146, 0]
click at [85, 113] on div "In the past 7 days, how many times did your baby wake up during the night?" at bounding box center [73, 112] width 70 height 12
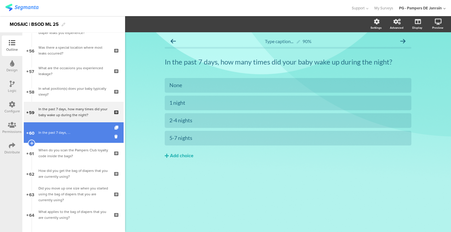
click at [87, 130] on div "In the past 7 days, ..." at bounding box center [73, 133] width 70 height 6
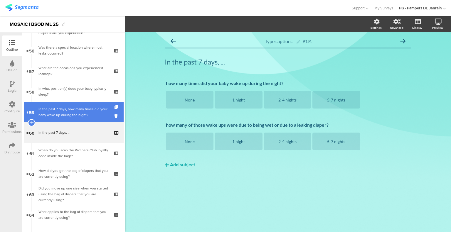
click at [83, 109] on div "In the past 7 days, how many times did your baby wake up during the night?" at bounding box center [73, 112] width 70 height 12
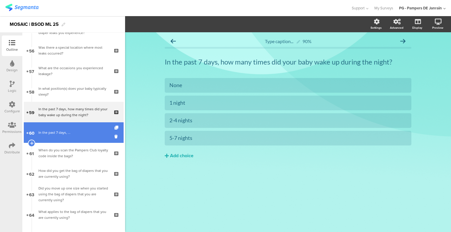
click at [85, 128] on link "60 In the past 7 days, ..." at bounding box center [74, 132] width 100 height 21
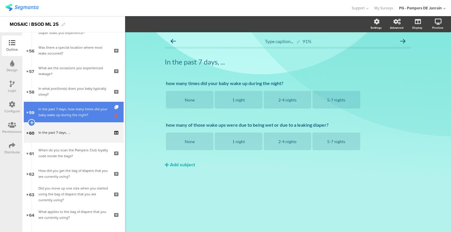
click at [114, 116] on icon at bounding box center [116, 116] width 5 height 6
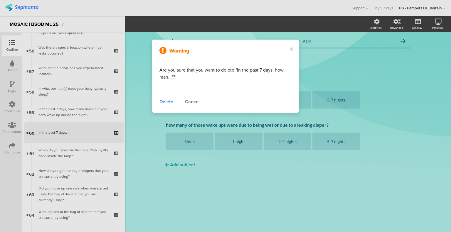
click at [162, 103] on div "Delete" at bounding box center [166, 101] width 14 height 7
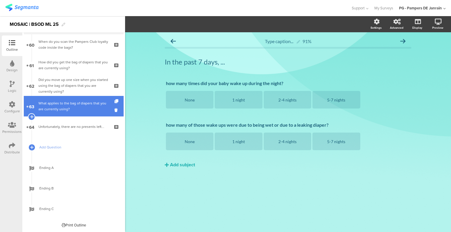
scroll to position [1234, 0]
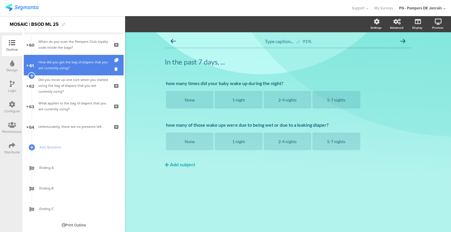
click at [84, 66] on div "How did you get the bag of diapers that you are currently using?" at bounding box center [73, 65] width 70 height 12
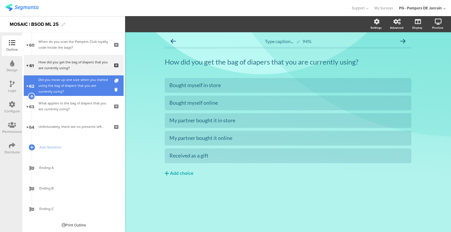
click at [80, 86] on div "Did you move up one size when you started using the bag of diapers that you are…" at bounding box center [73, 86] width 70 height 18
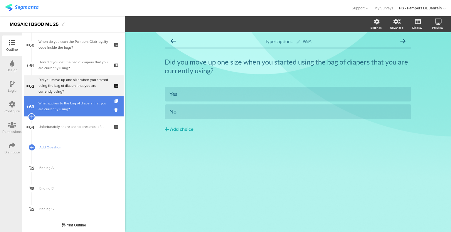
click at [68, 110] on div "What applies to the bag of diapers that you are currently using?" at bounding box center [73, 106] width 70 height 12
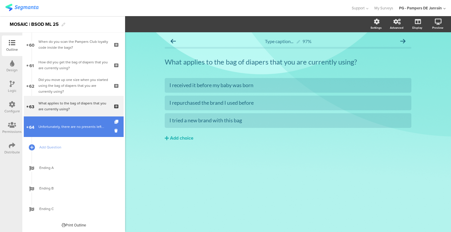
click at [66, 131] on link "64 Unfortunately, there are no presents left..." at bounding box center [74, 127] width 100 height 21
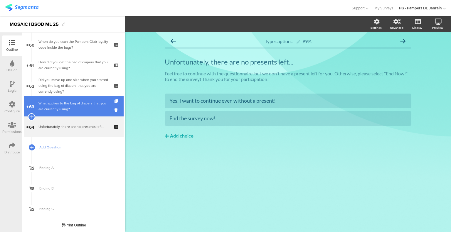
click at [70, 107] on div "What applies to the bag of diapers that you are currently using?" at bounding box center [73, 106] width 70 height 12
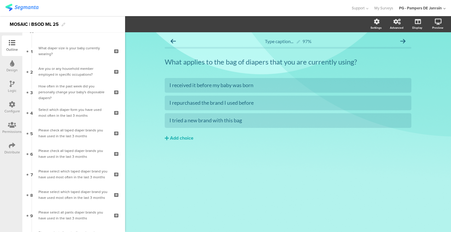
scroll to position [62, 0]
